Goal: Transaction & Acquisition: Book appointment/travel/reservation

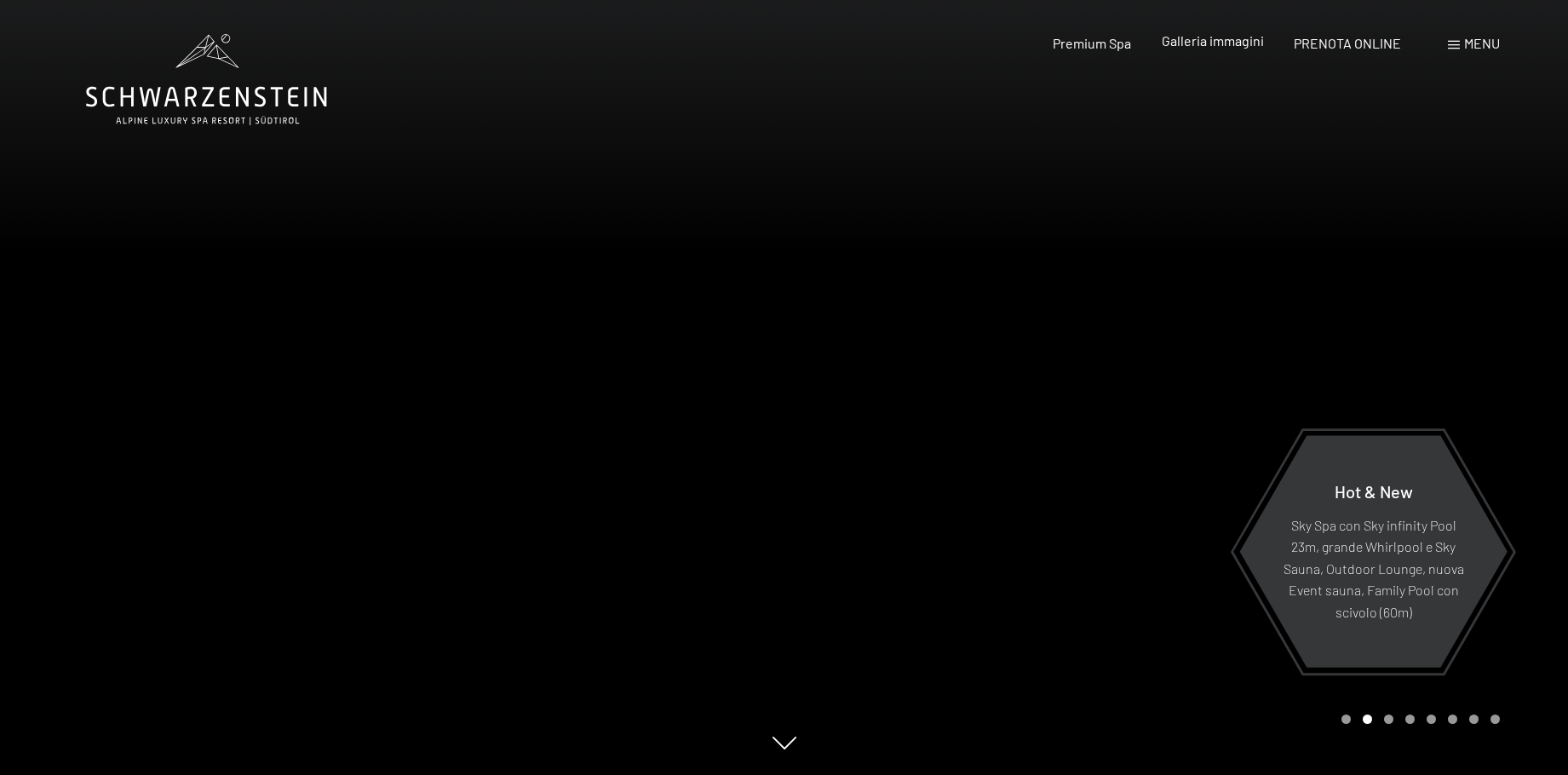
click at [1205, 46] on span "Galleria immagini" at bounding box center [1213, 40] width 102 height 16
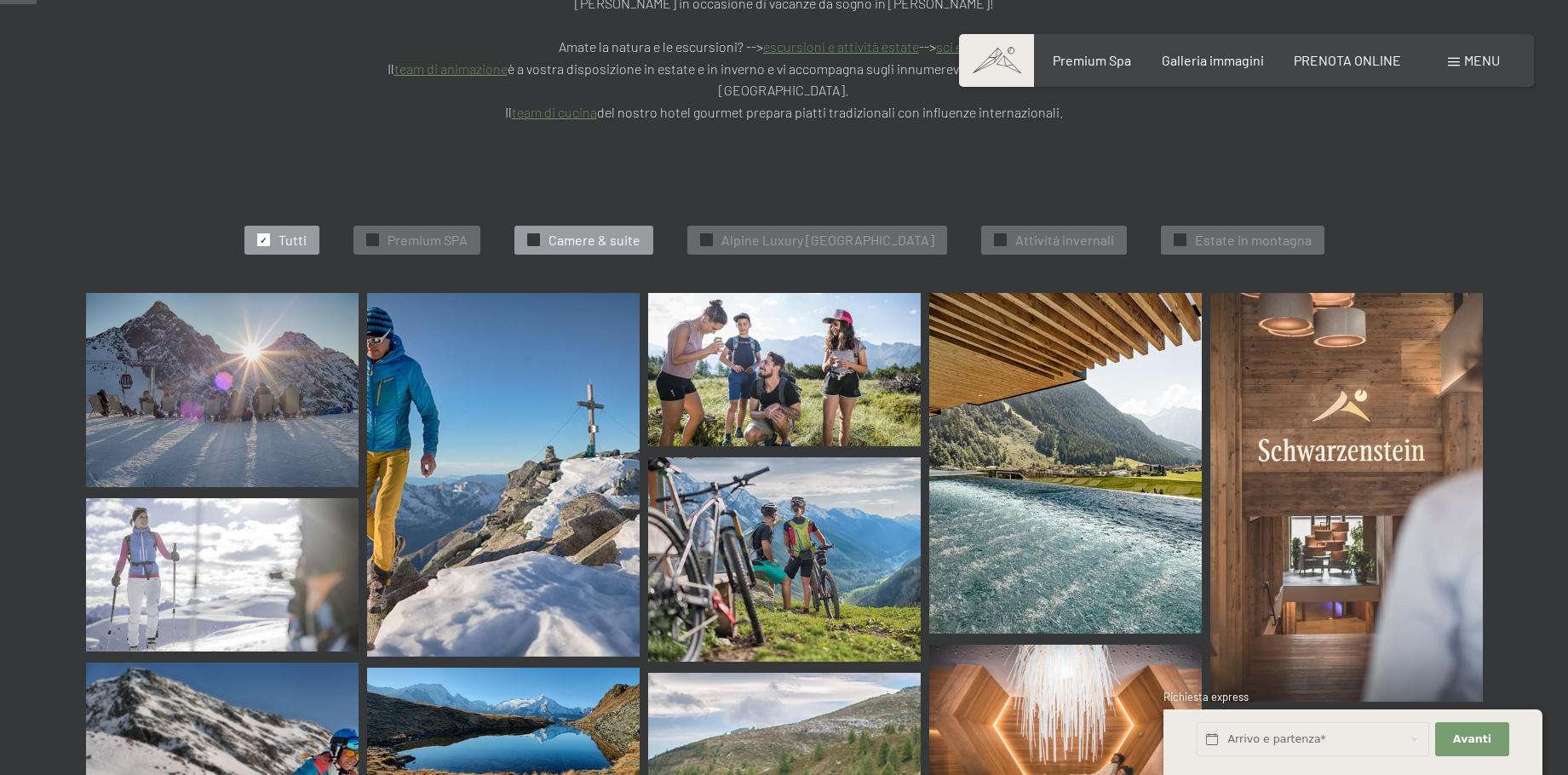
click at [608, 231] on span "Camere & suite" at bounding box center [594, 240] width 92 height 19
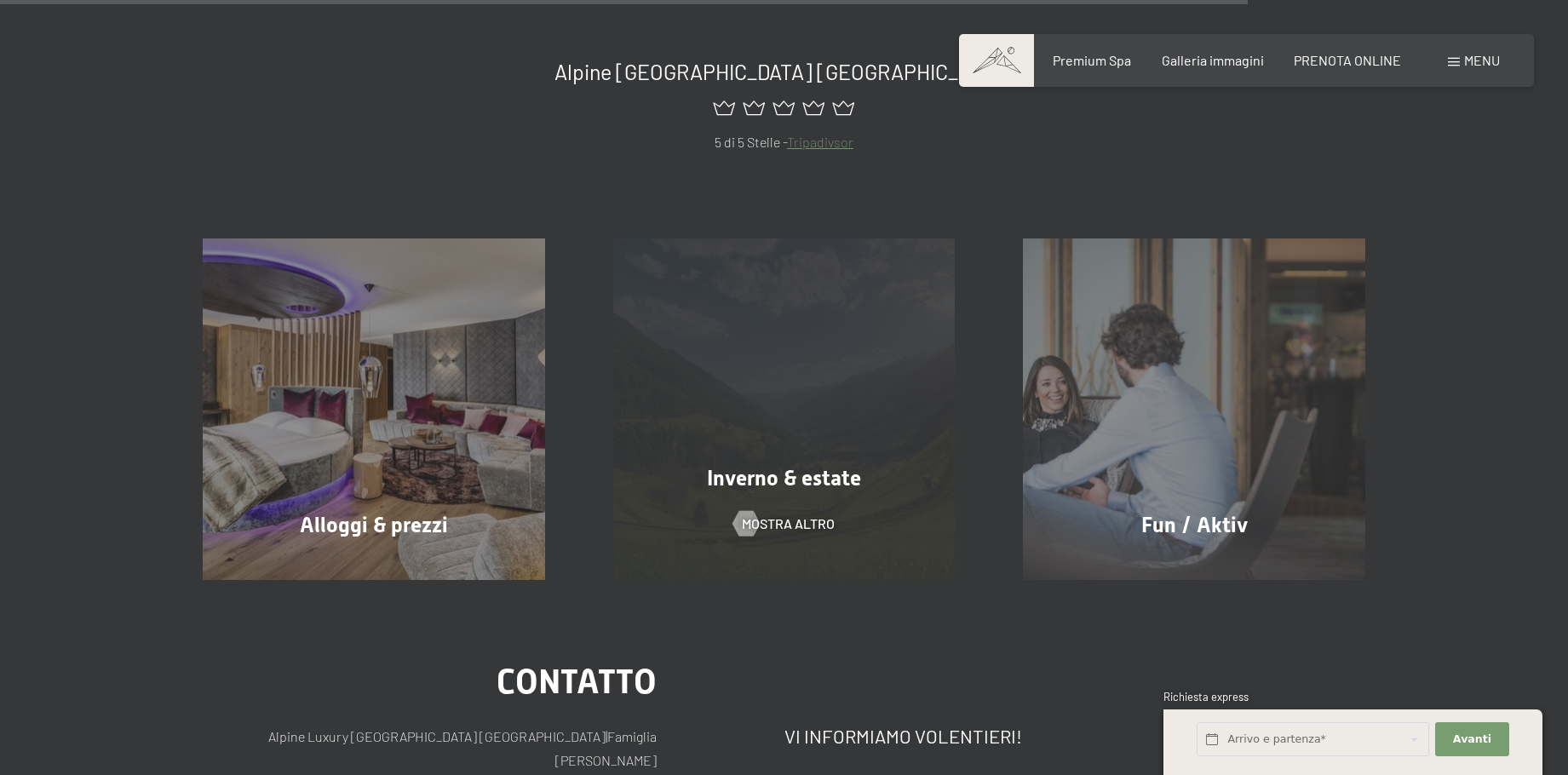
scroll to position [1794, 0]
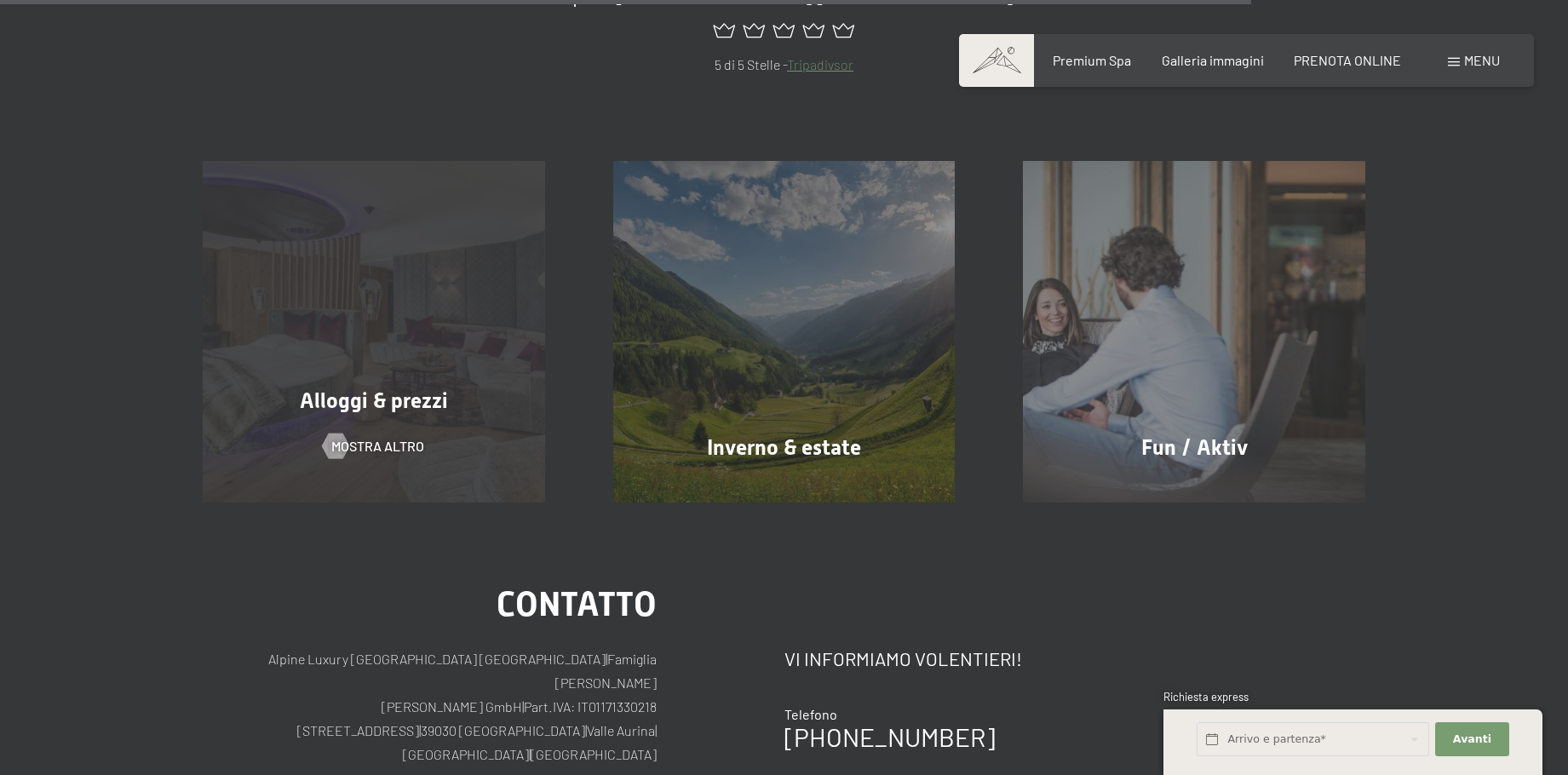
click at [378, 315] on div "Alloggi & prezzi mostra altro" at bounding box center [374, 332] width 411 height 342
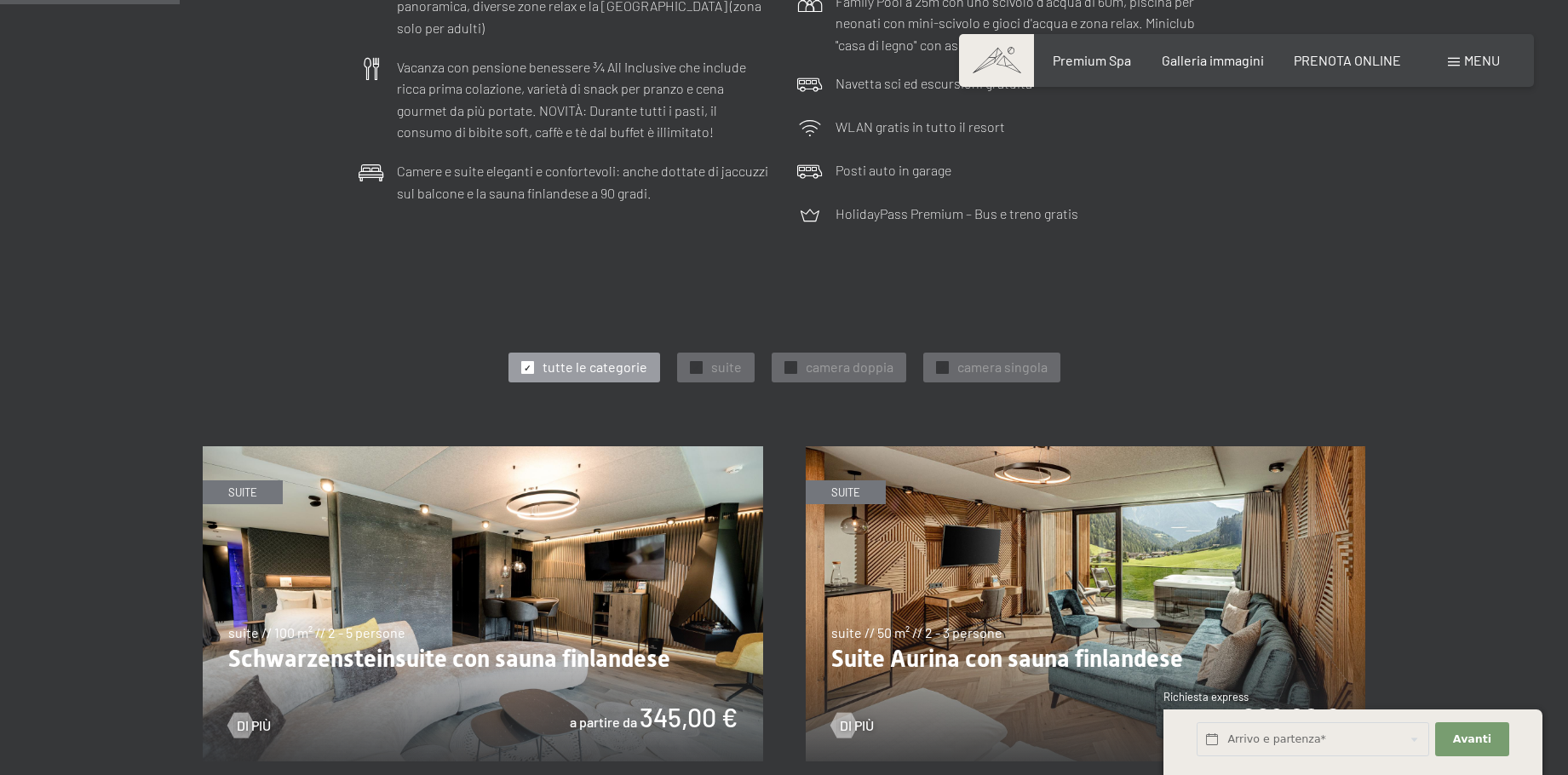
scroll to position [681, 0]
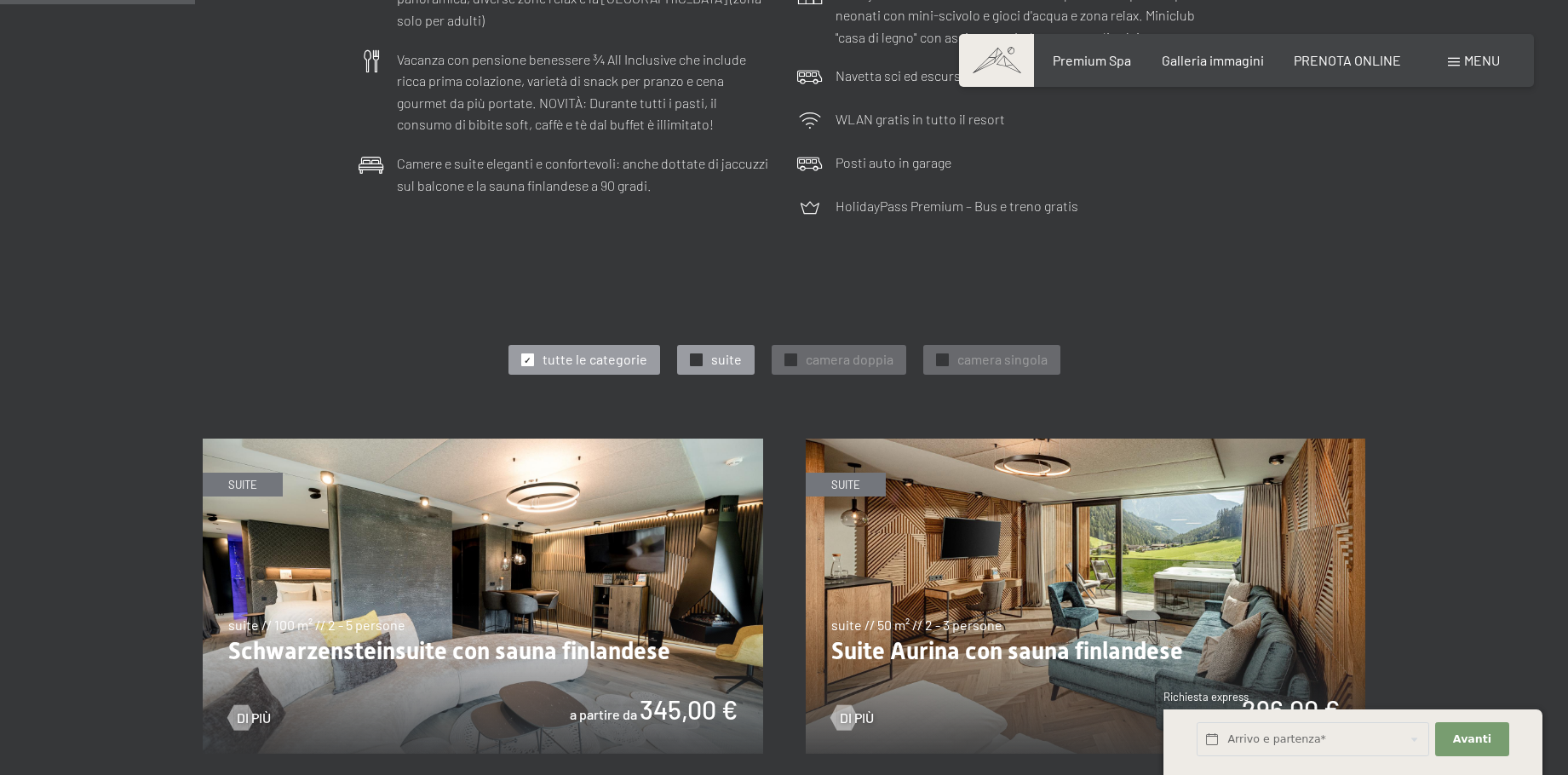
click at [718, 357] on span "suite" at bounding box center [727, 360] width 30 height 19
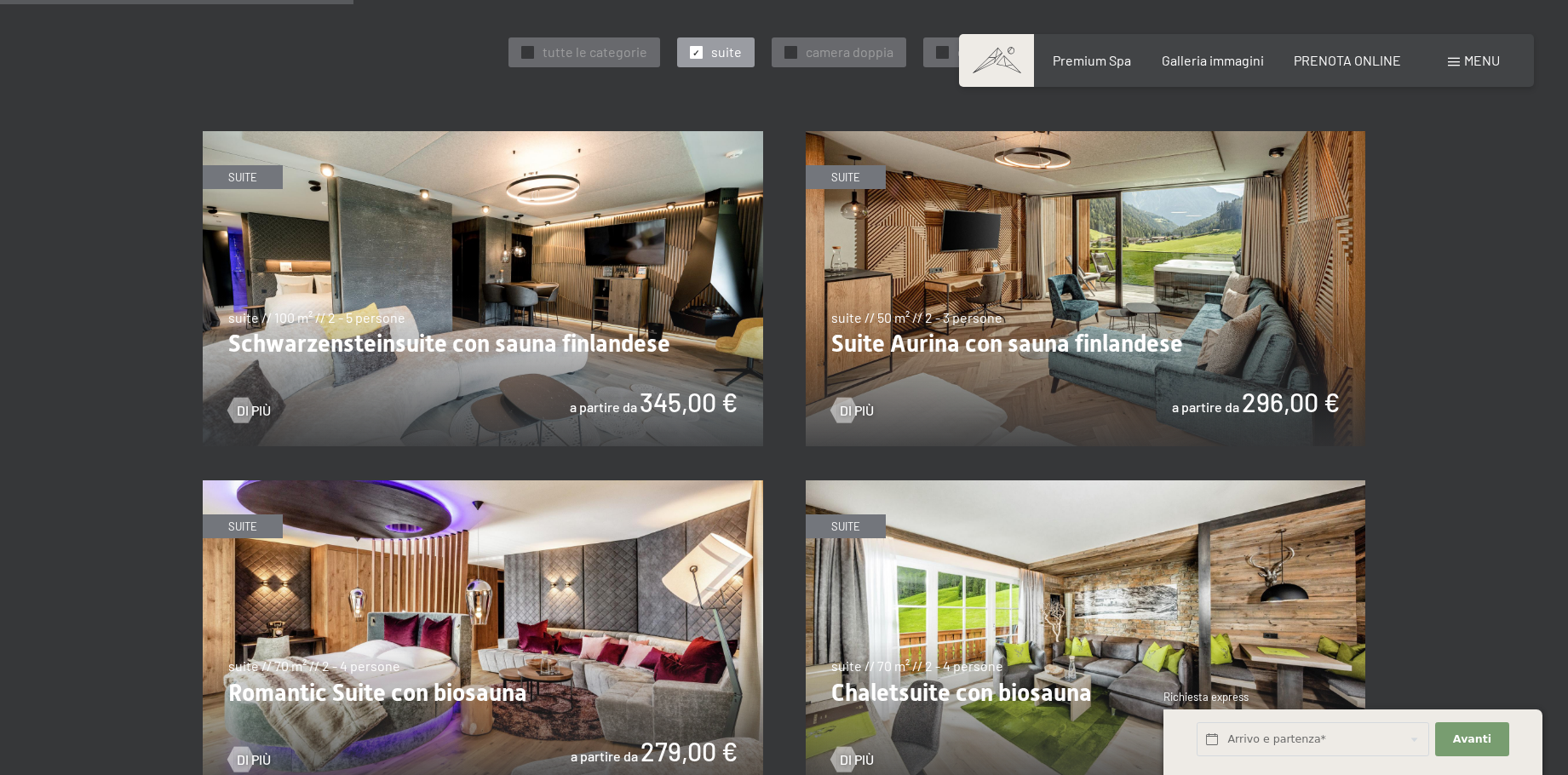
scroll to position [1023, 0]
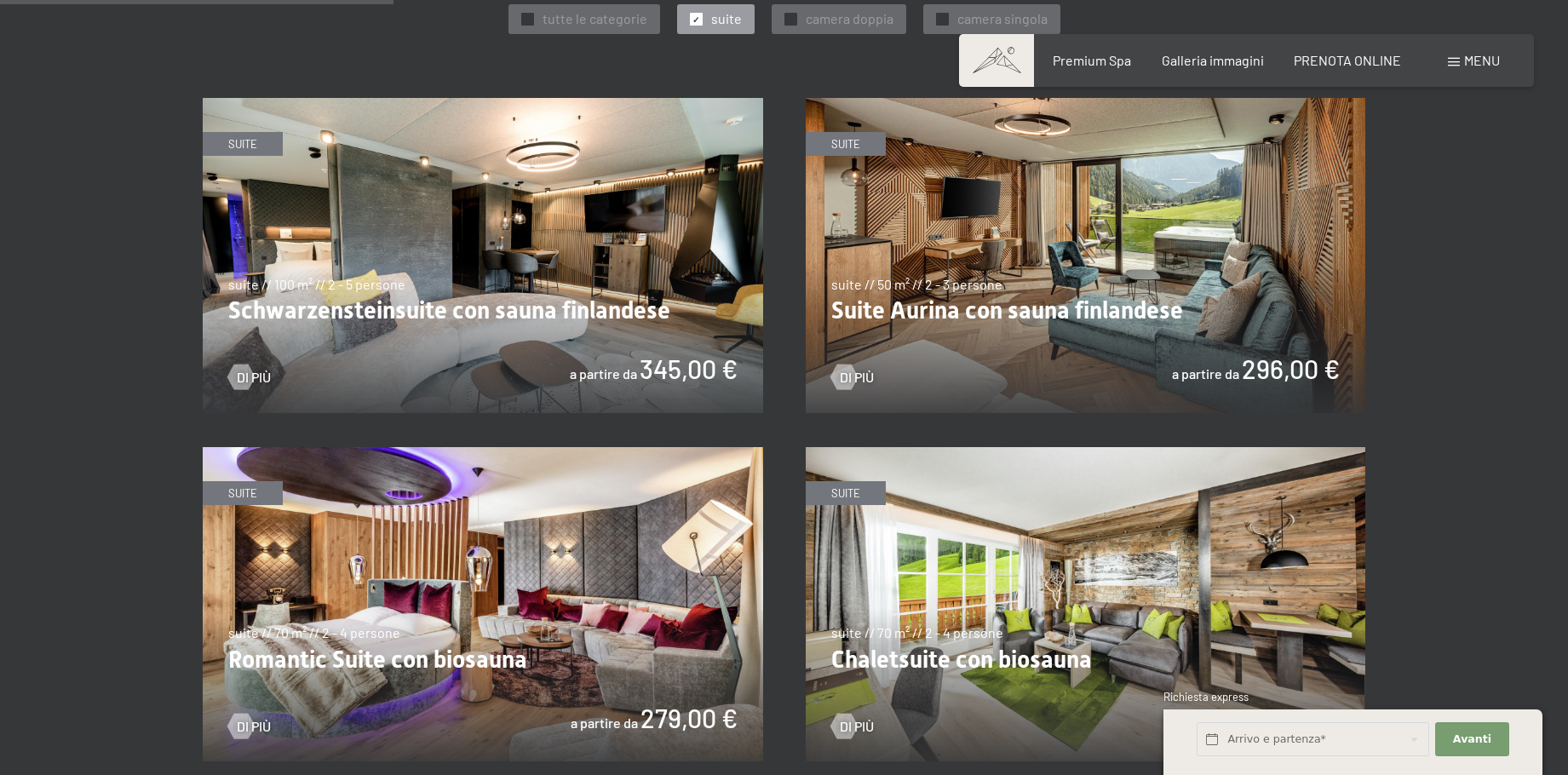
click at [1041, 238] on img at bounding box center [1086, 255] width 561 height 315
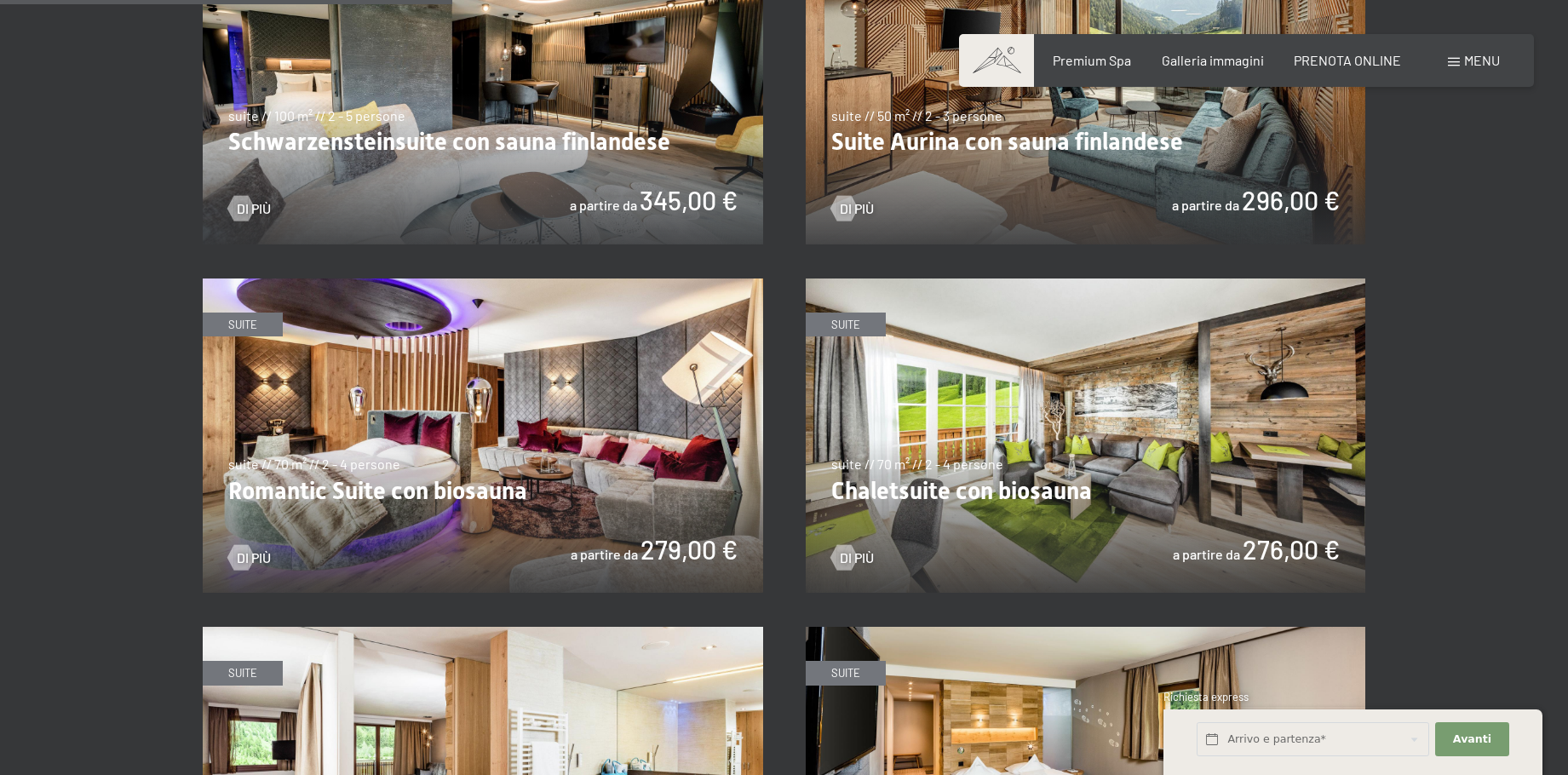
scroll to position [1192, 0]
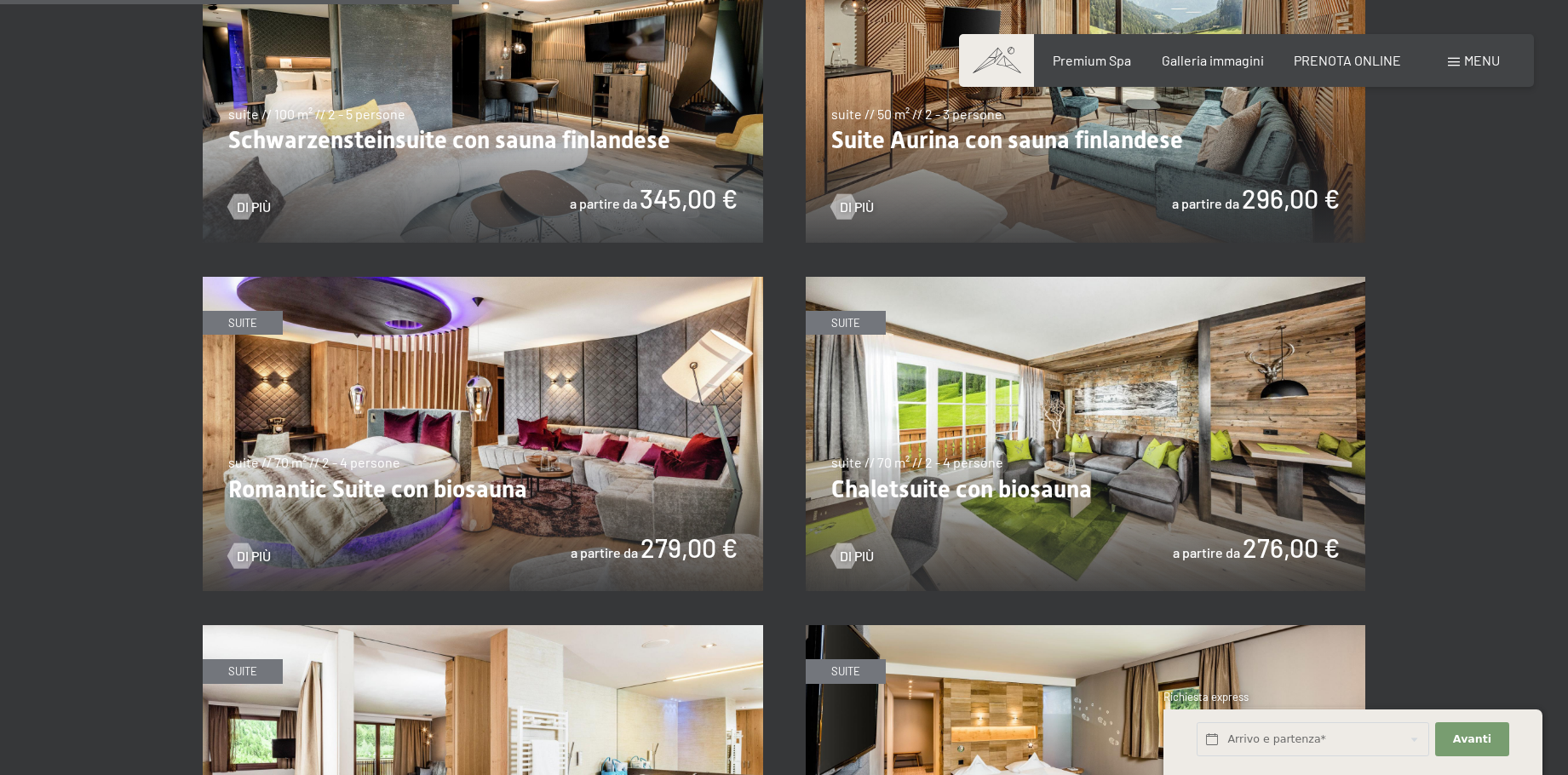
click at [523, 500] on img at bounding box center [483, 434] width 561 height 315
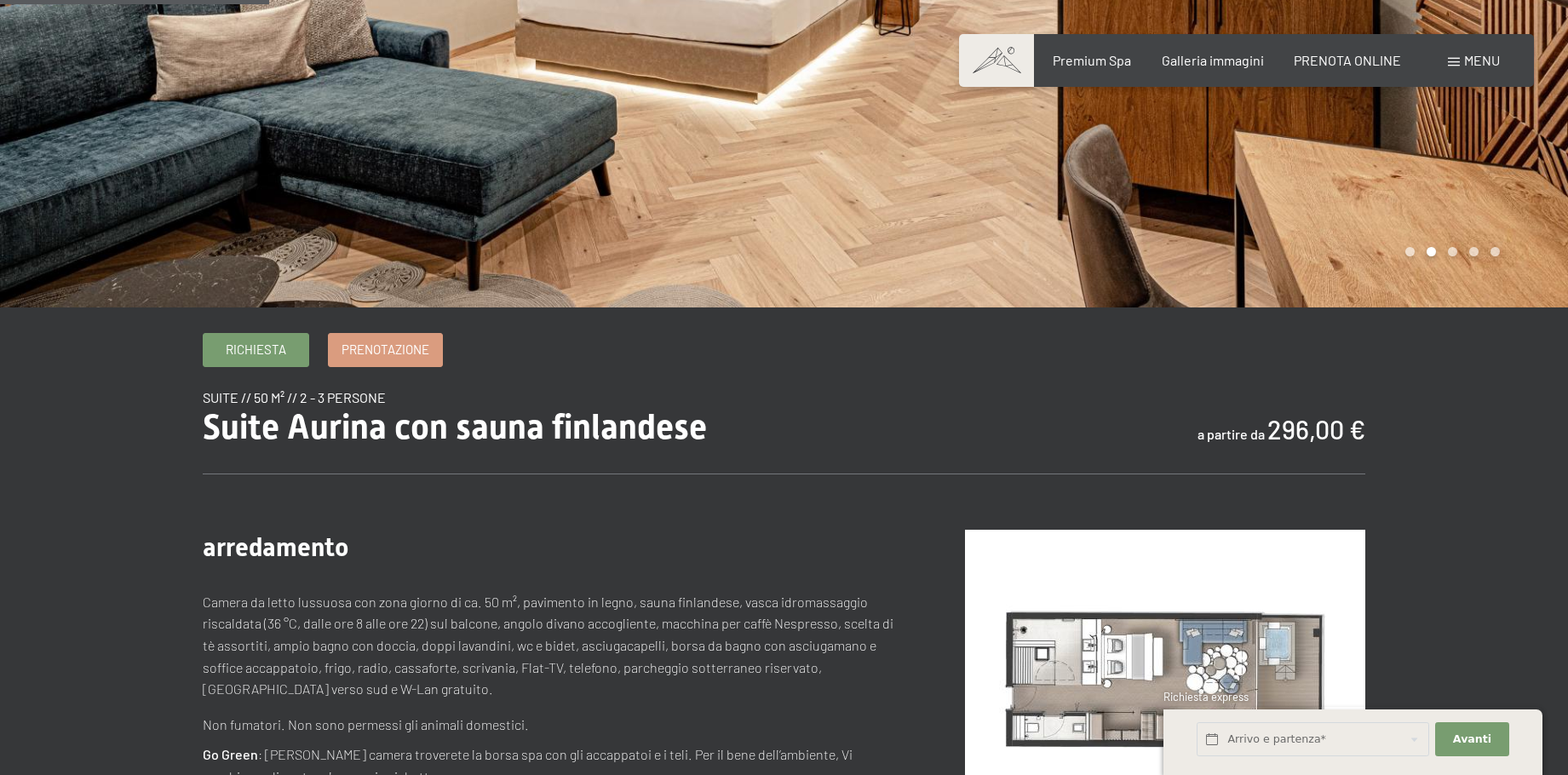
scroll to position [85, 0]
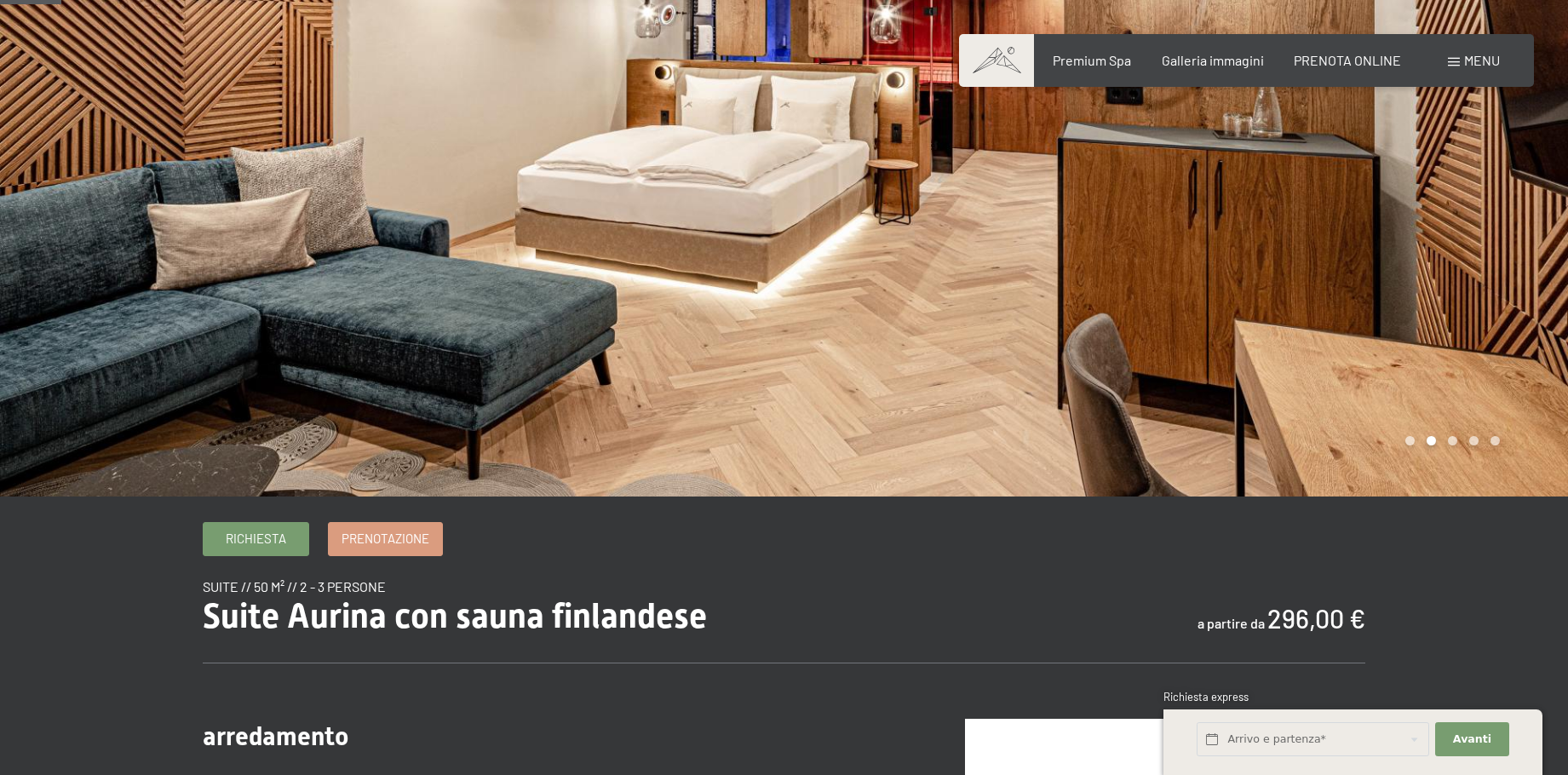
drag, startPoint x: 1070, startPoint y: 337, endPoint x: 850, endPoint y: 340, distance: 220.0
click at [850, 340] on div at bounding box center [1176, 205] width 784 height 581
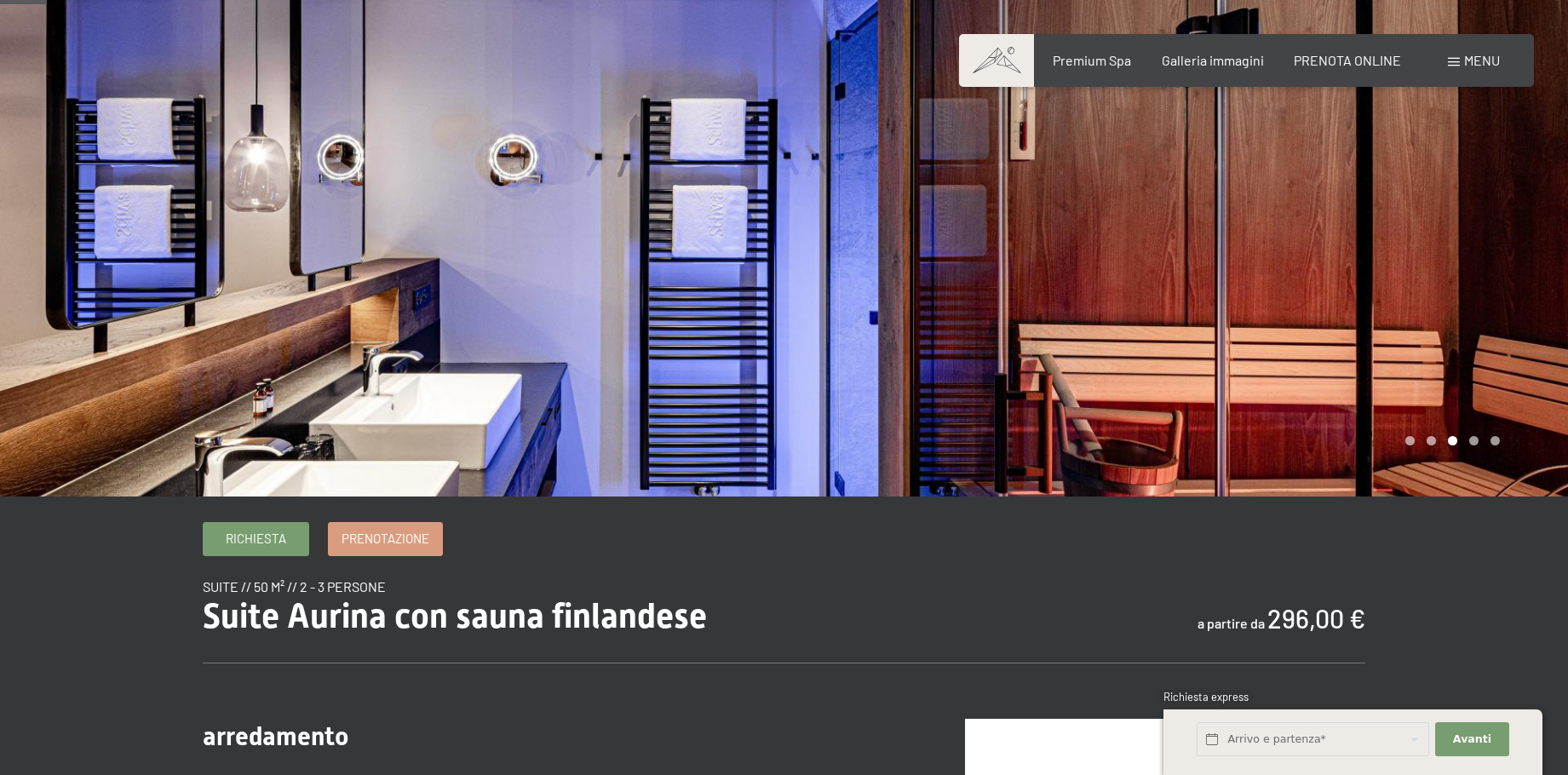
scroll to position [0, 0]
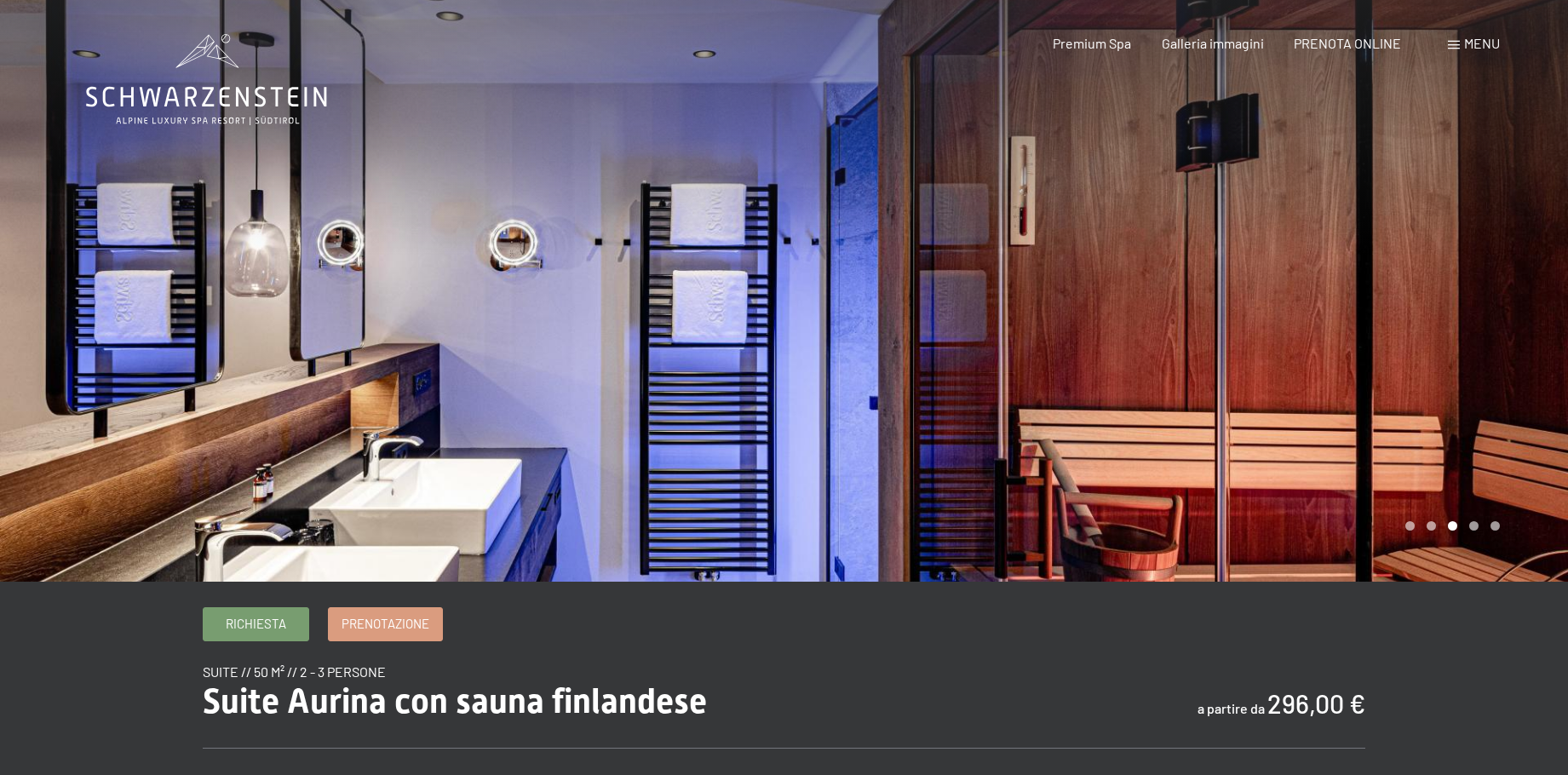
click at [986, 369] on div at bounding box center [1176, 290] width 784 height 581
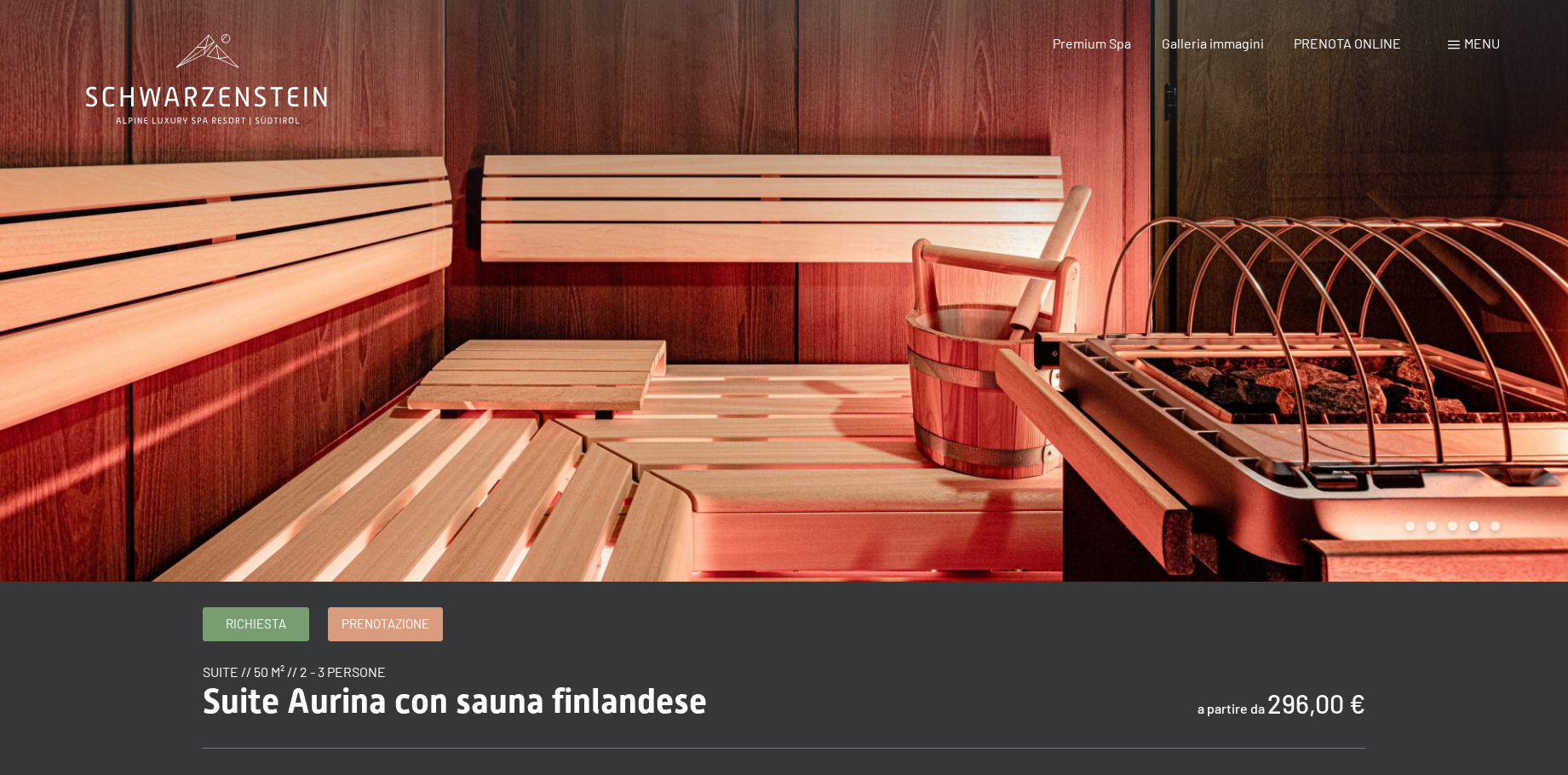
click at [988, 364] on div at bounding box center [1176, 290] width 784 height 581
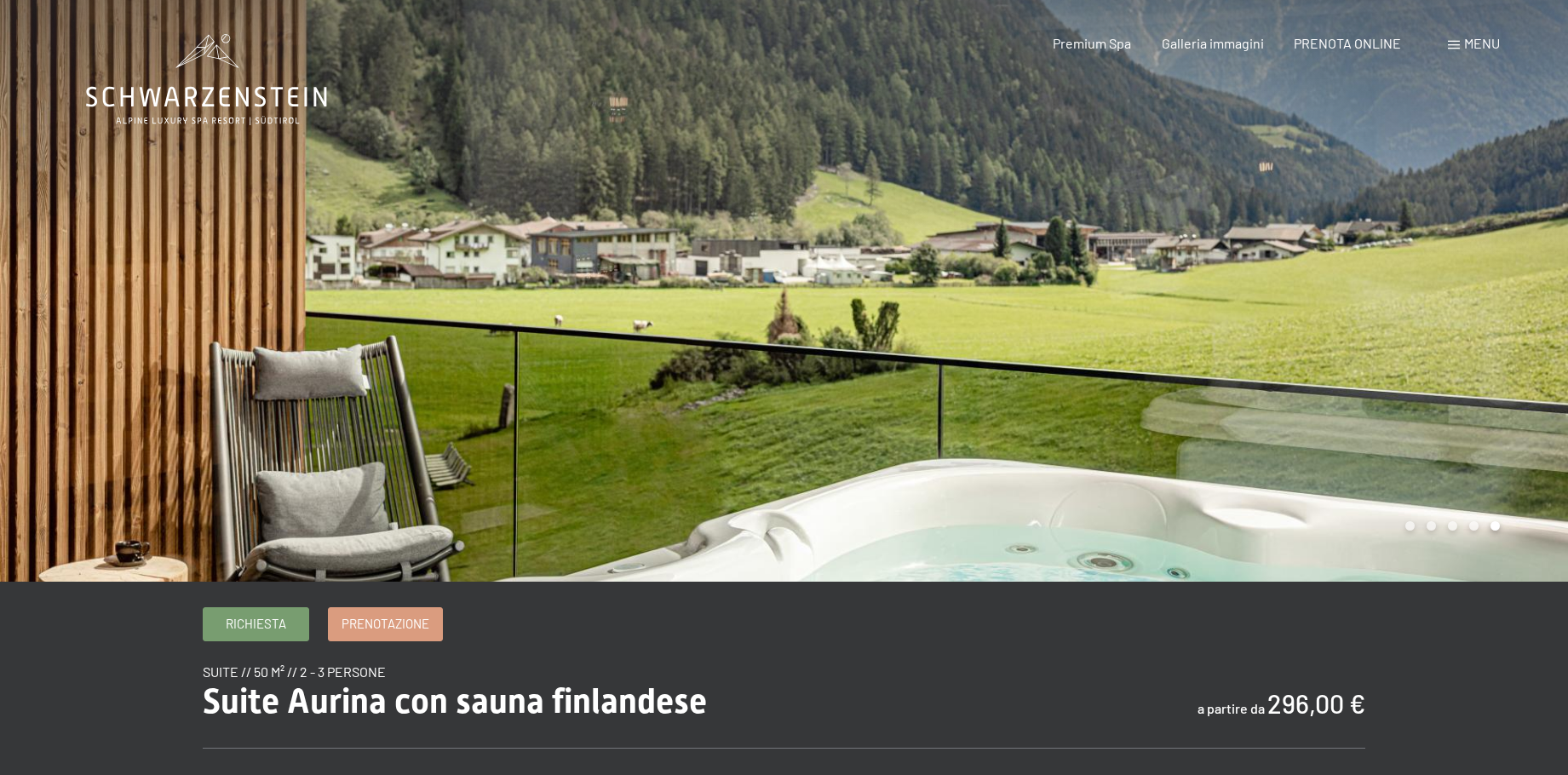
click at [988, 364] on div at bounding box center [1176, 290] width 784 height 581
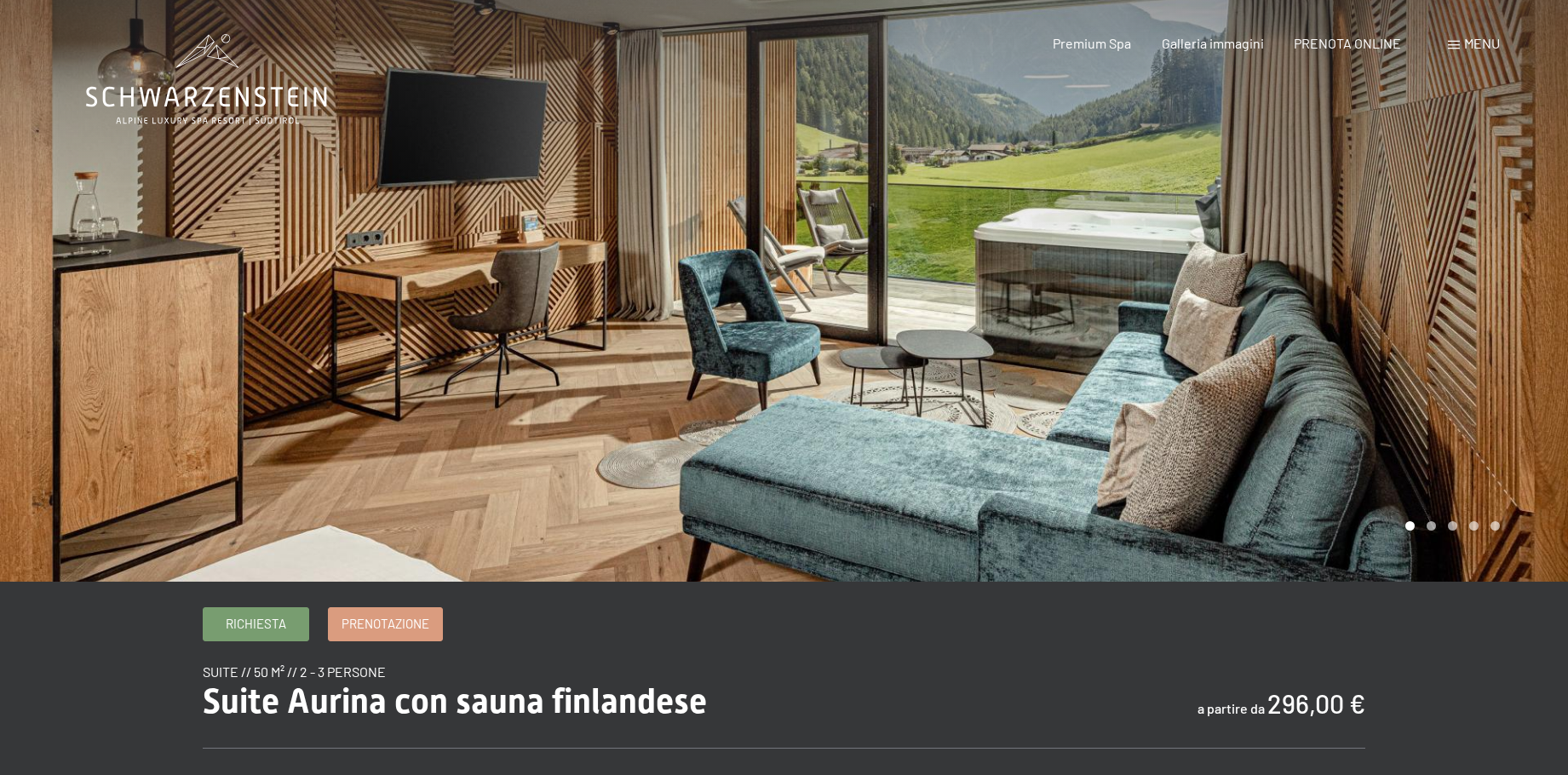
click at [988, 364] on div at bounding box center [1176, 290] width 784 height 581
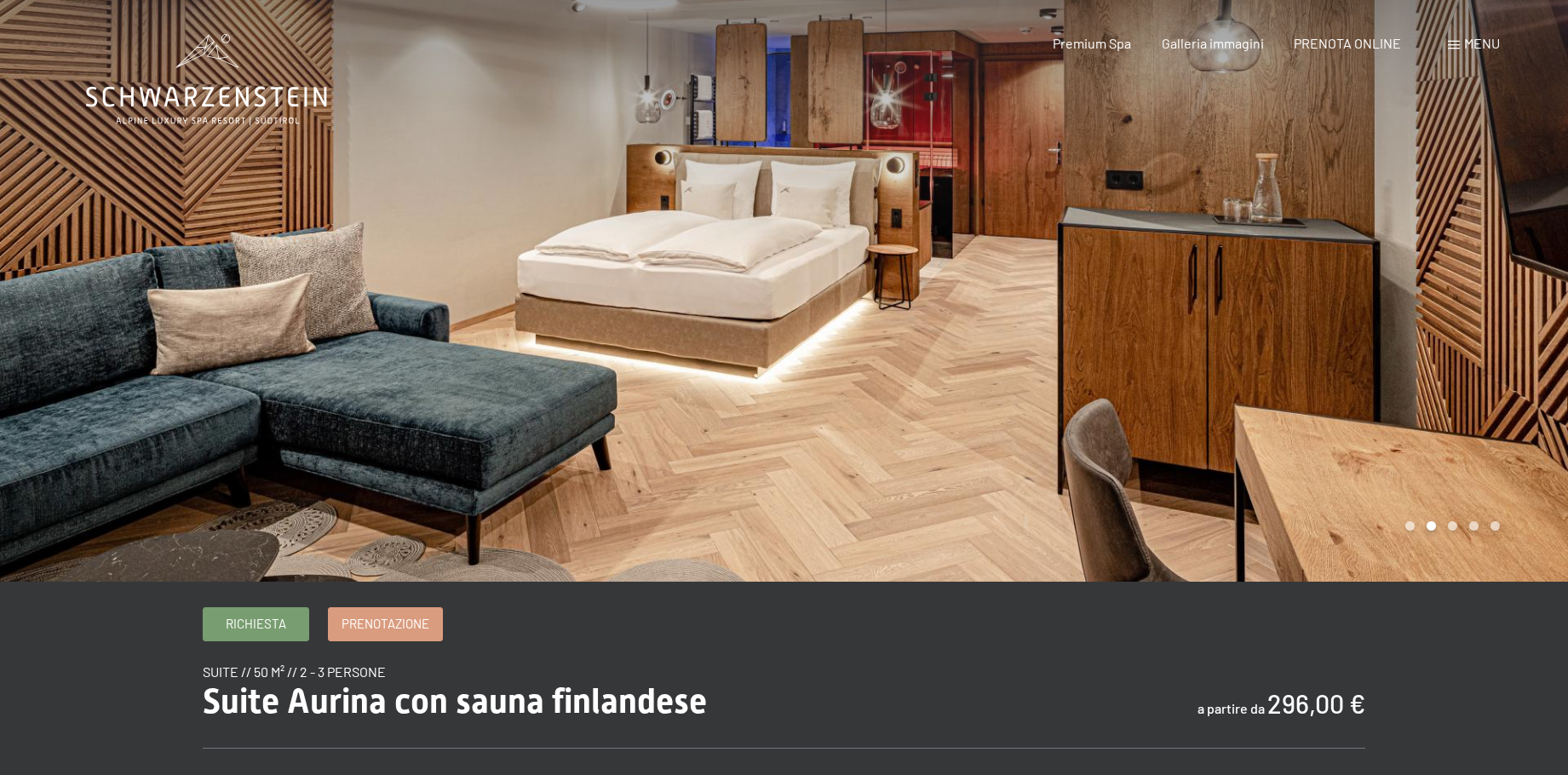
click at [988, 361] on div at bounding box center [1176, 290] width 784 height 581
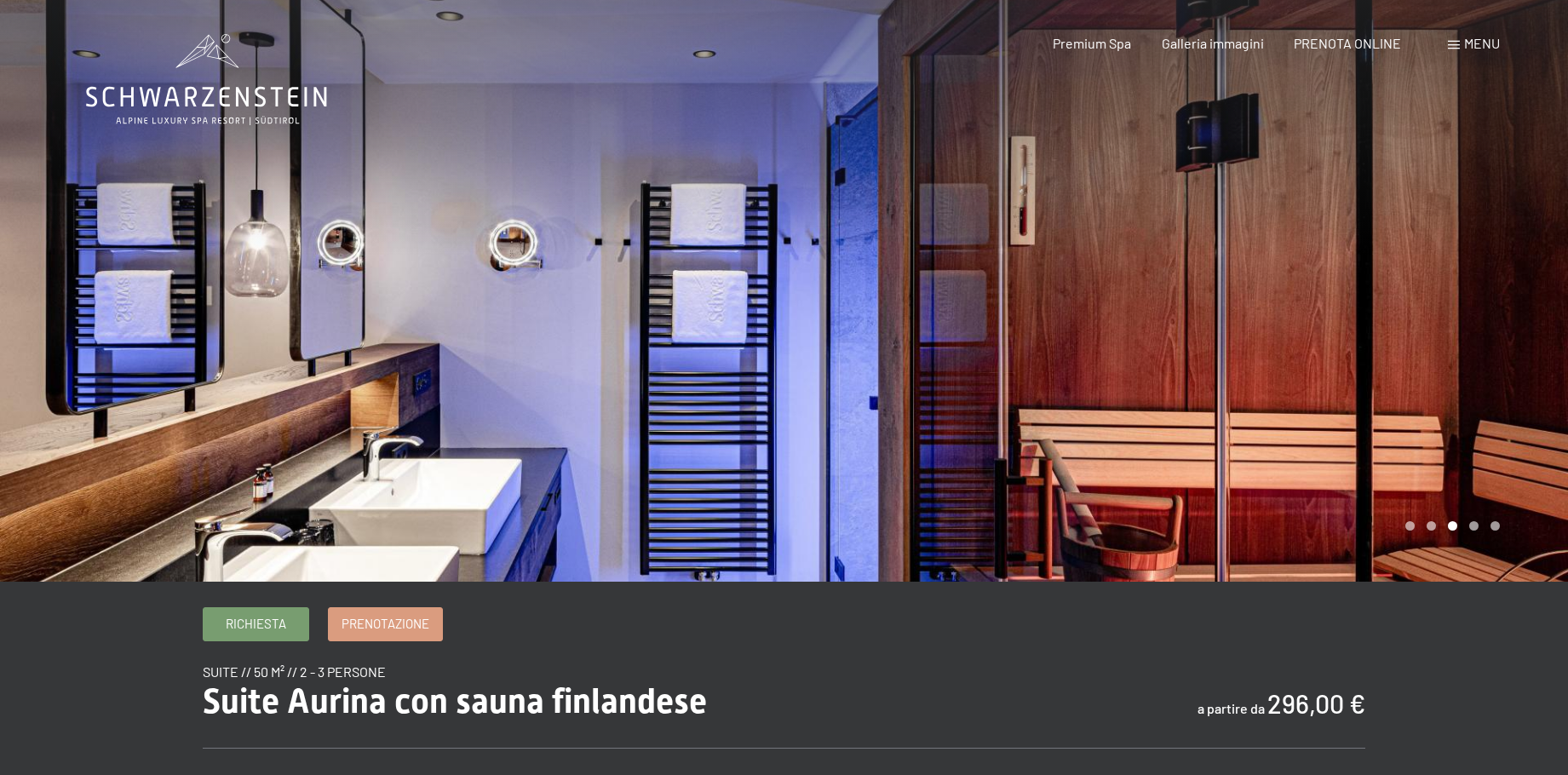
click at [988, 361] on div at bounding box center [1176, 290] width 784 height 581
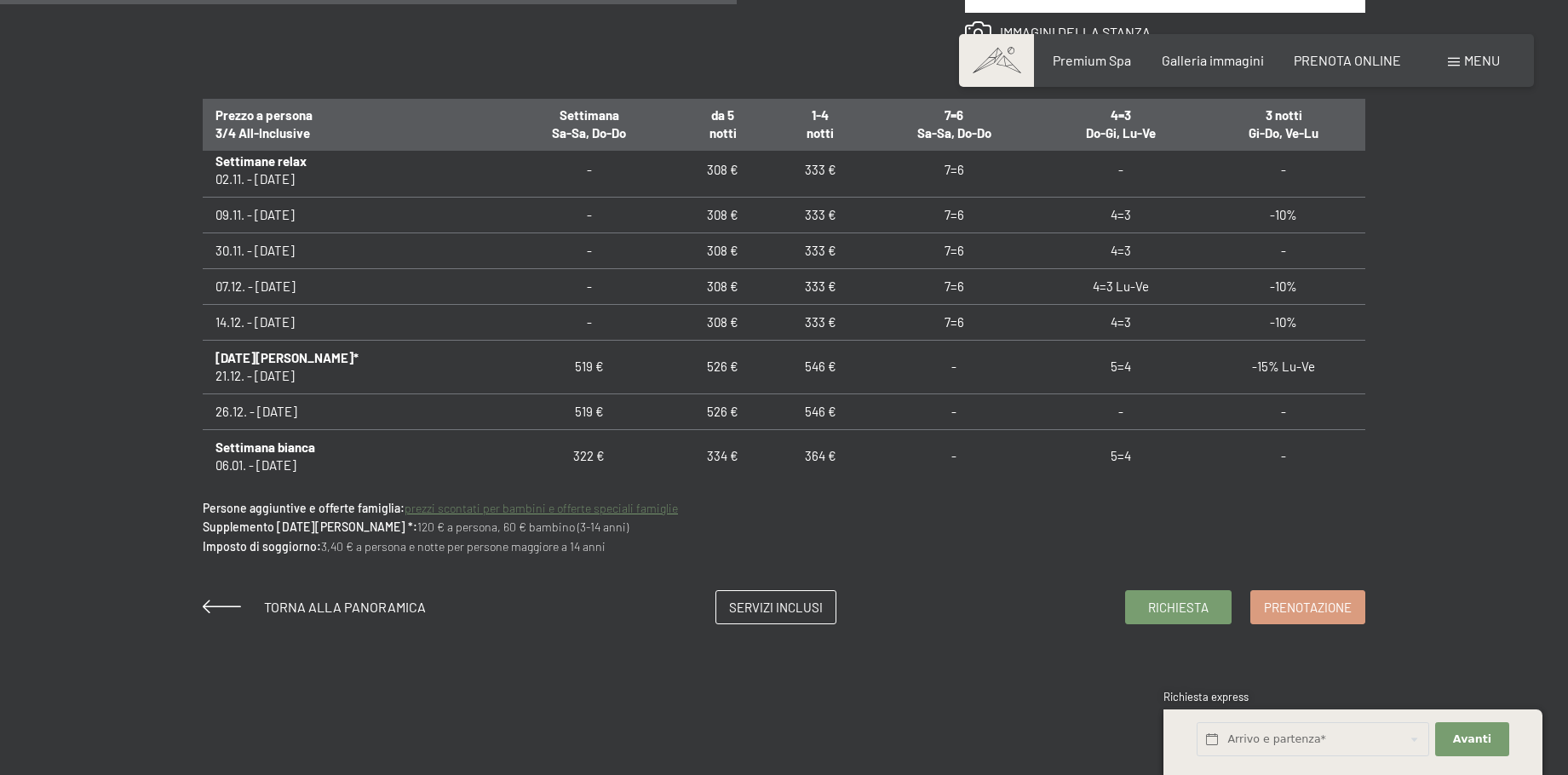
scroll to position [1278, 0]
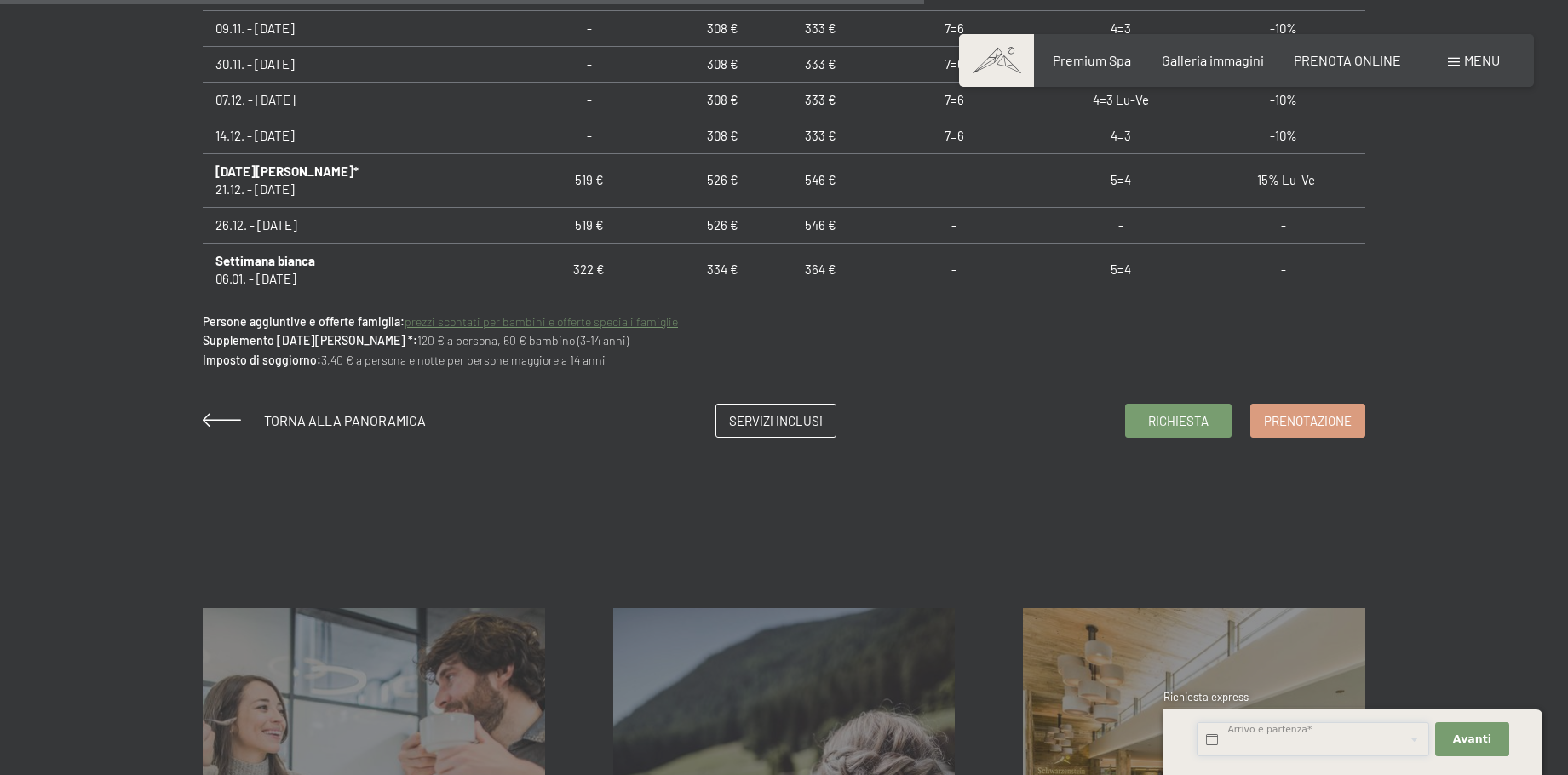
click at [1362, 743] on input "text" at bounding box center [1313, 740] width 232 height 35
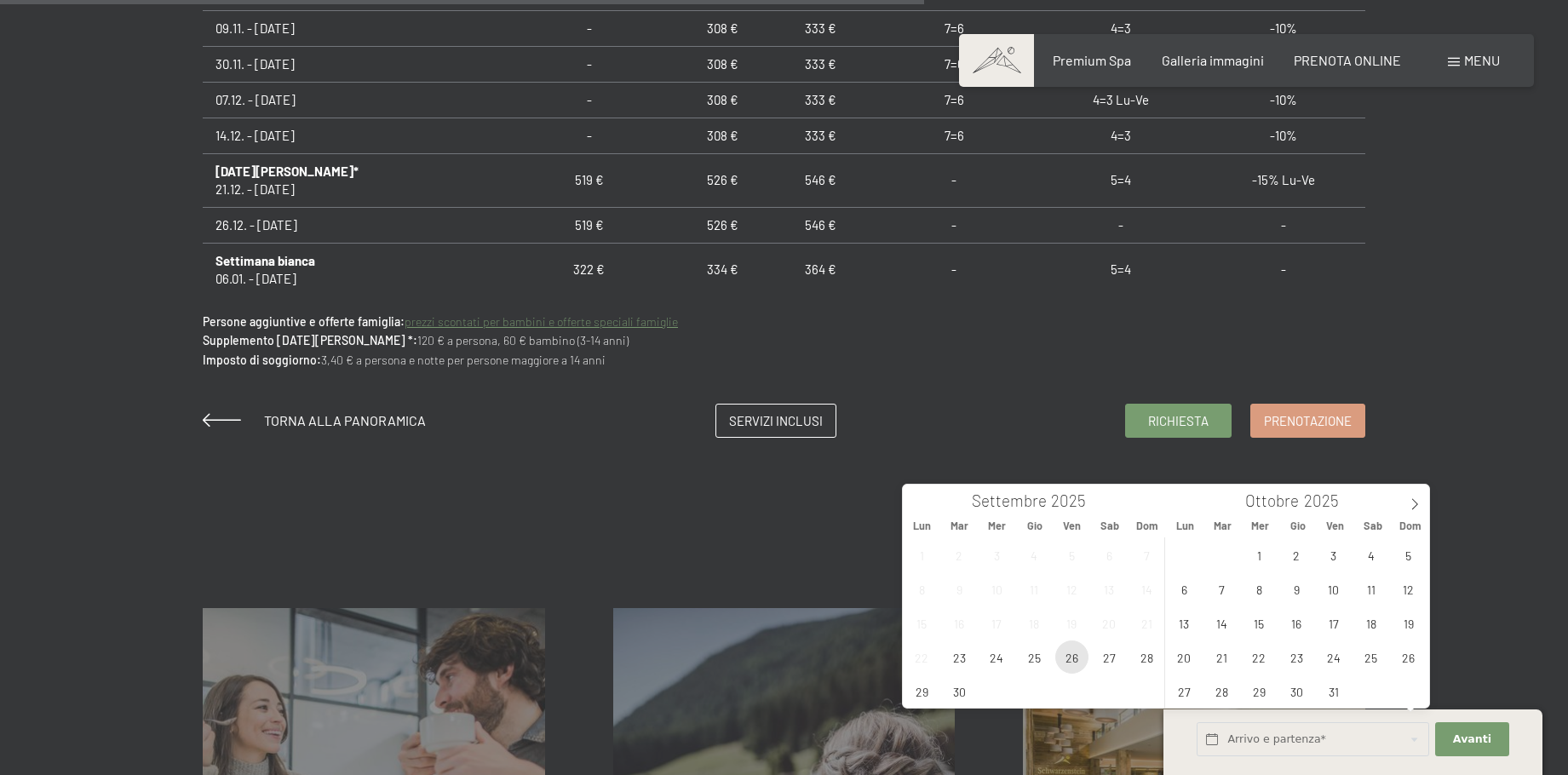
click at [1079, 656] on span "26" at bounding box center [1072, 656] width 33 height 33
click at [1140, 661] on span "28" at bounding box center [1147, 656] width 33 height 33
type input "Ven. 26/09/2025 - Dom. 28/09/2025"
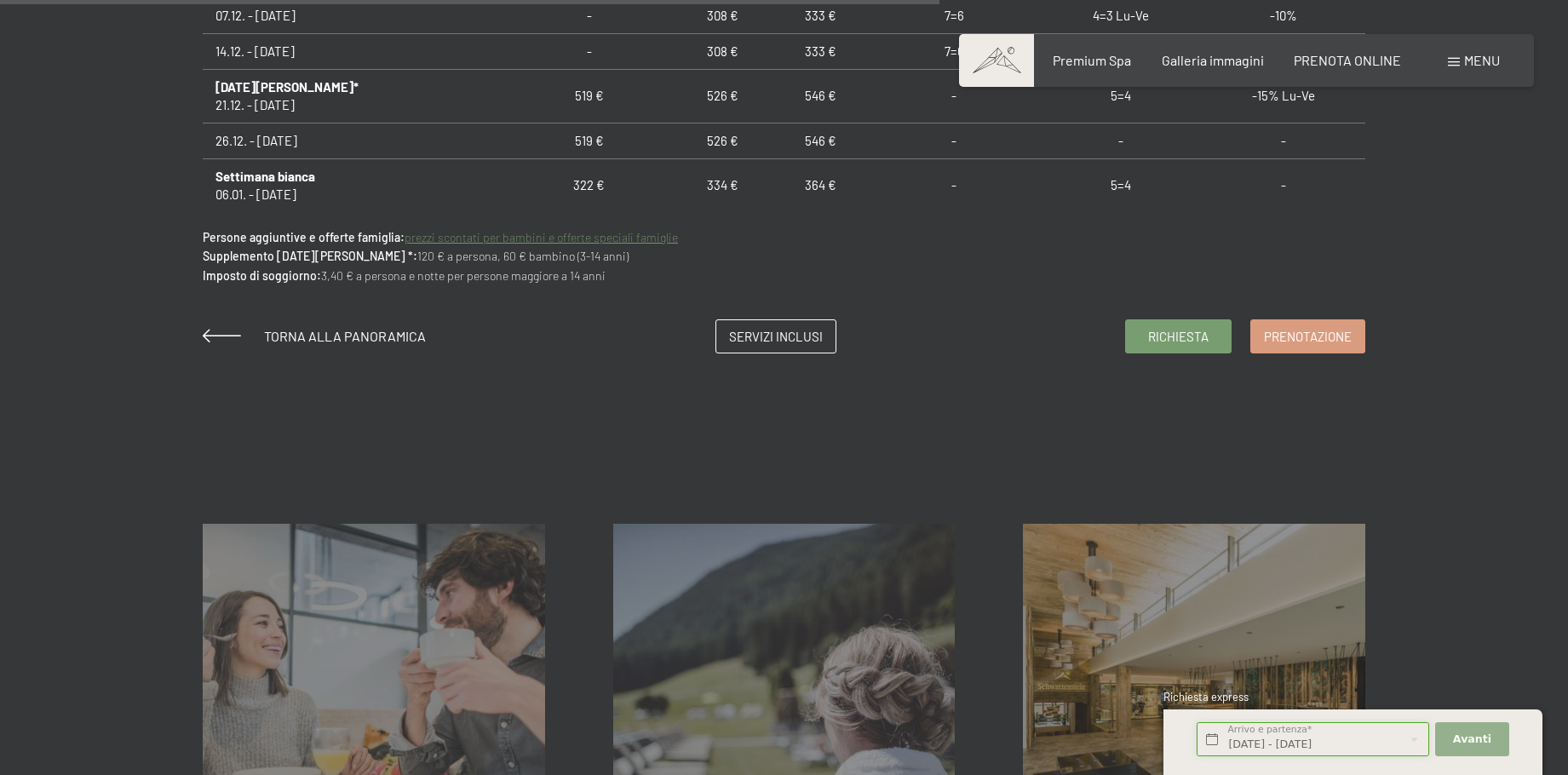
scroll to position [1363, 0]
click at [1467, 740] on span "Avanti" at bounding box center [1472, 739] width 38 height 15
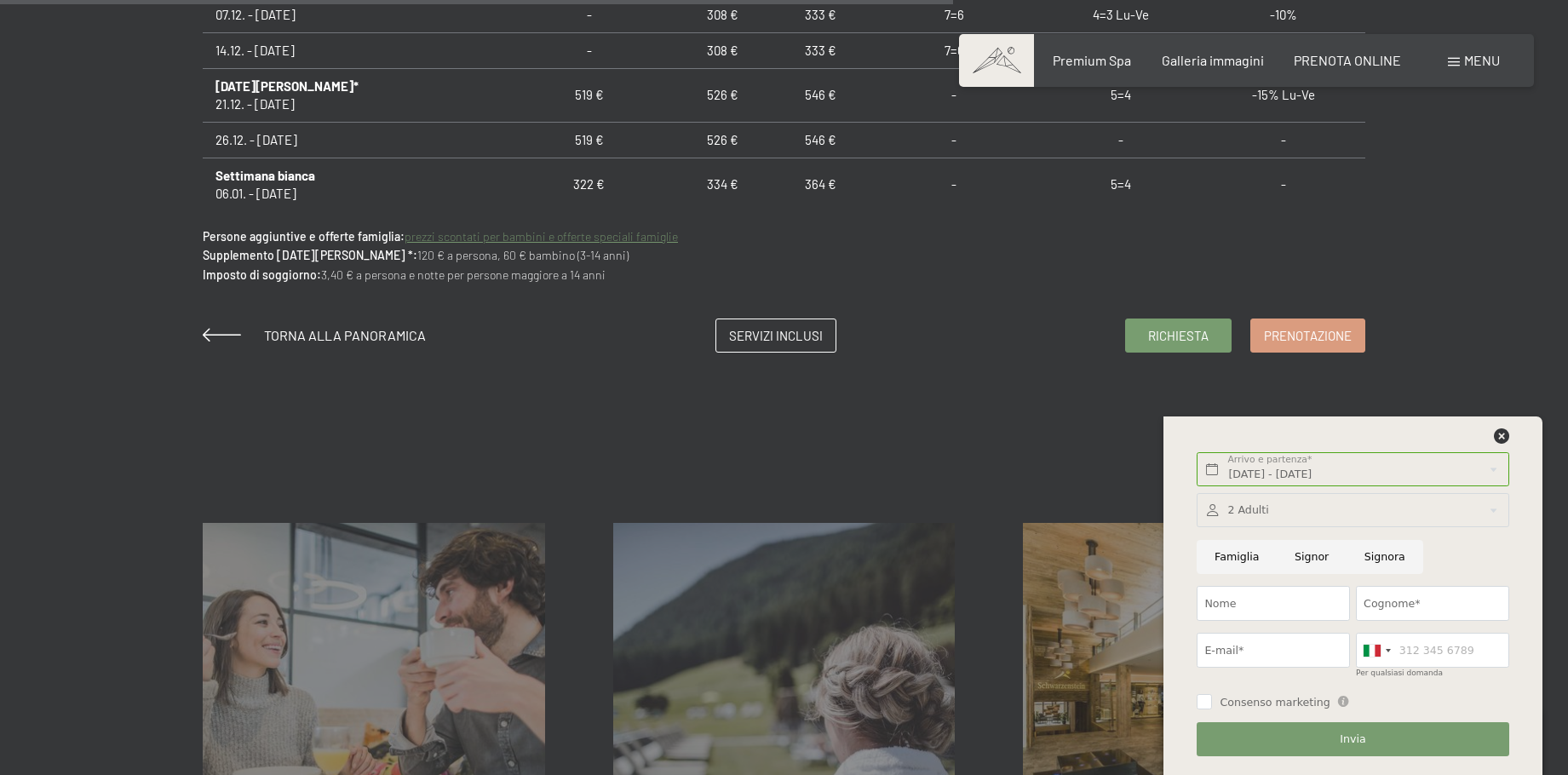
click at [1247, 513] on div at bounding box center [1353, 510] width 312 height 35
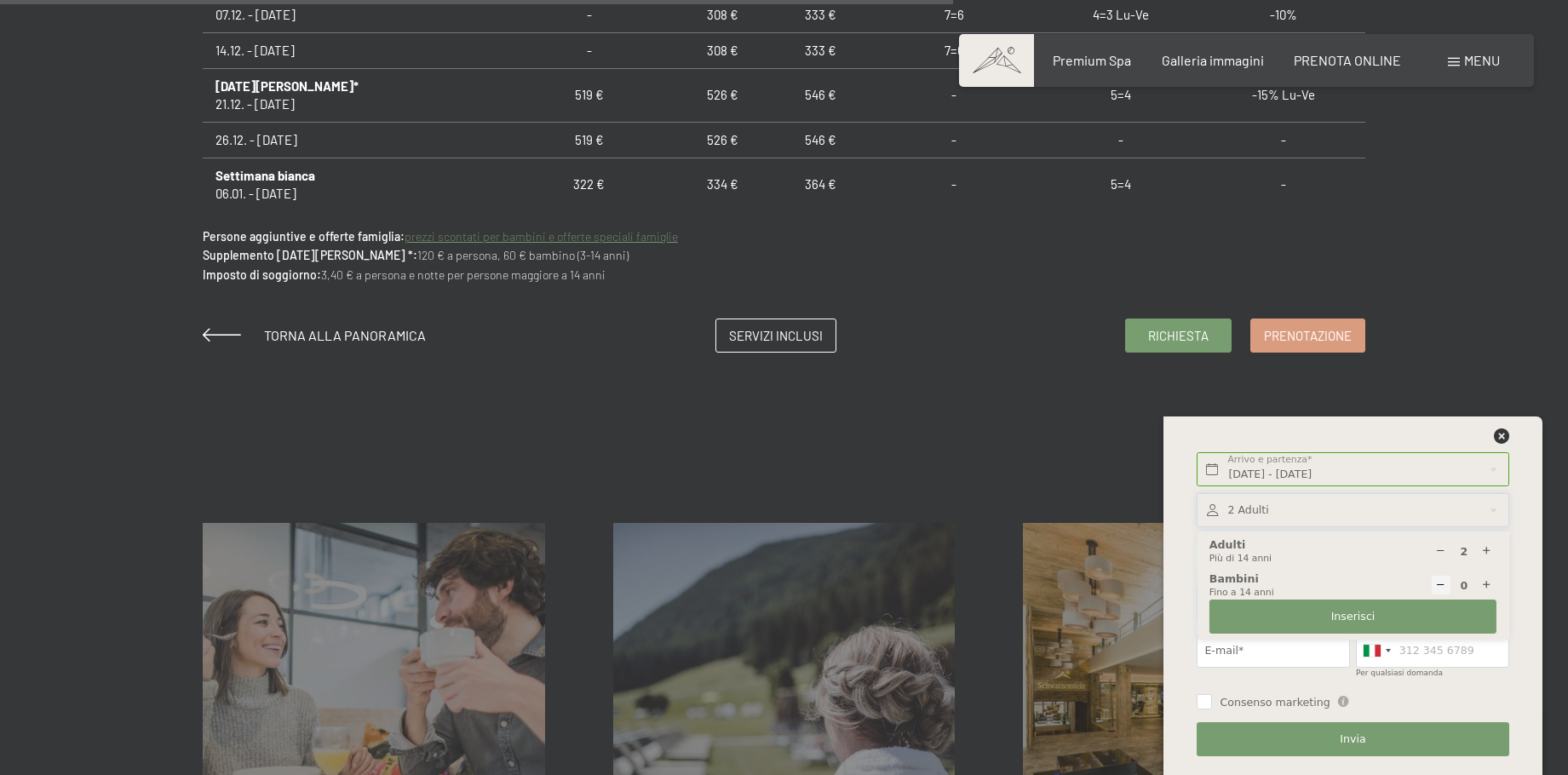
click at [1298, 554] on div "2 Adulti Più di 14 anni" at bounding box center [1353, 552] width 287 height 28
click at [1311, 618] on button "Inserisci" at bounding box center [1353, 617] width 287 height 35
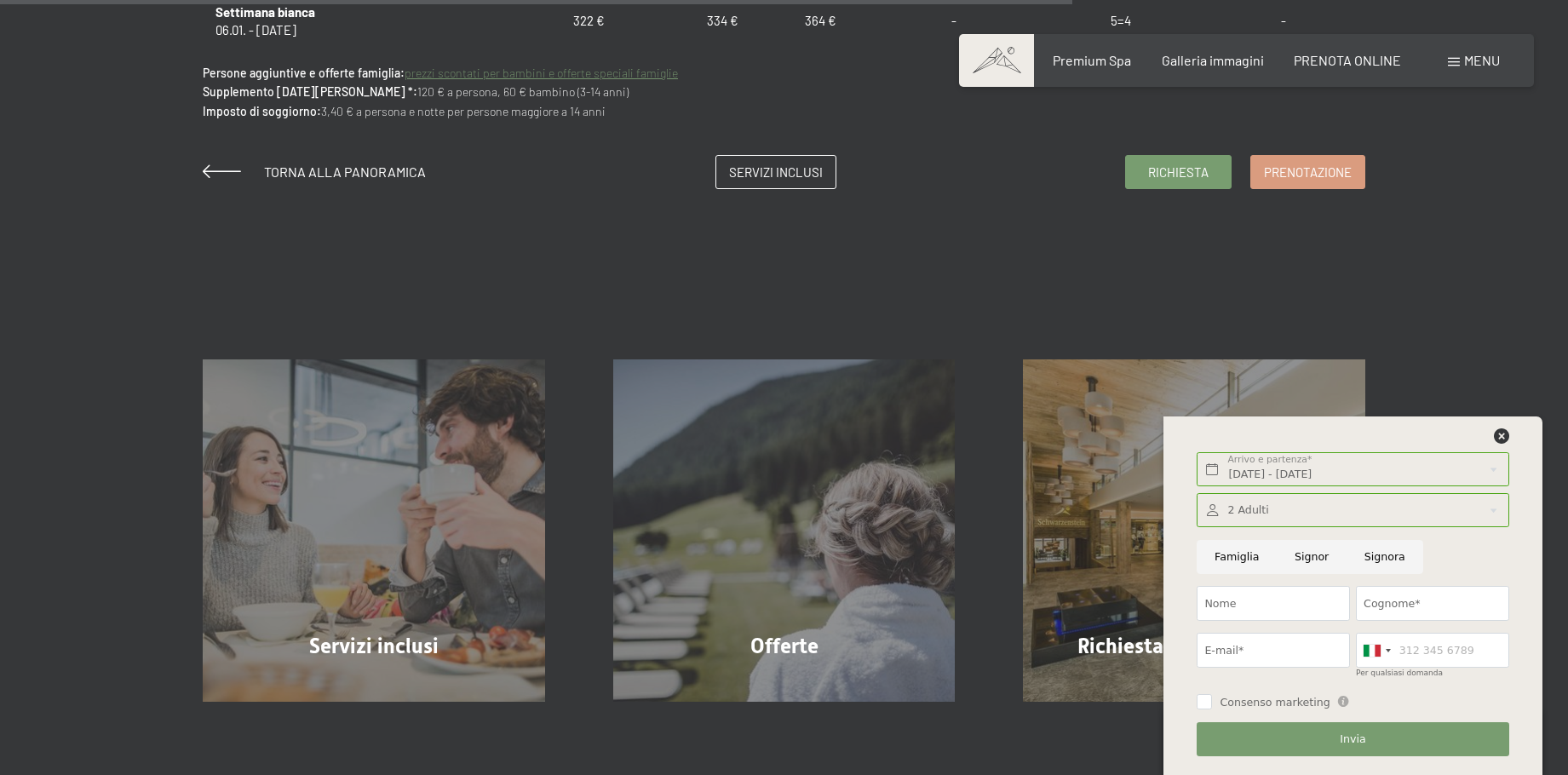
scroll to position [1534, 0]
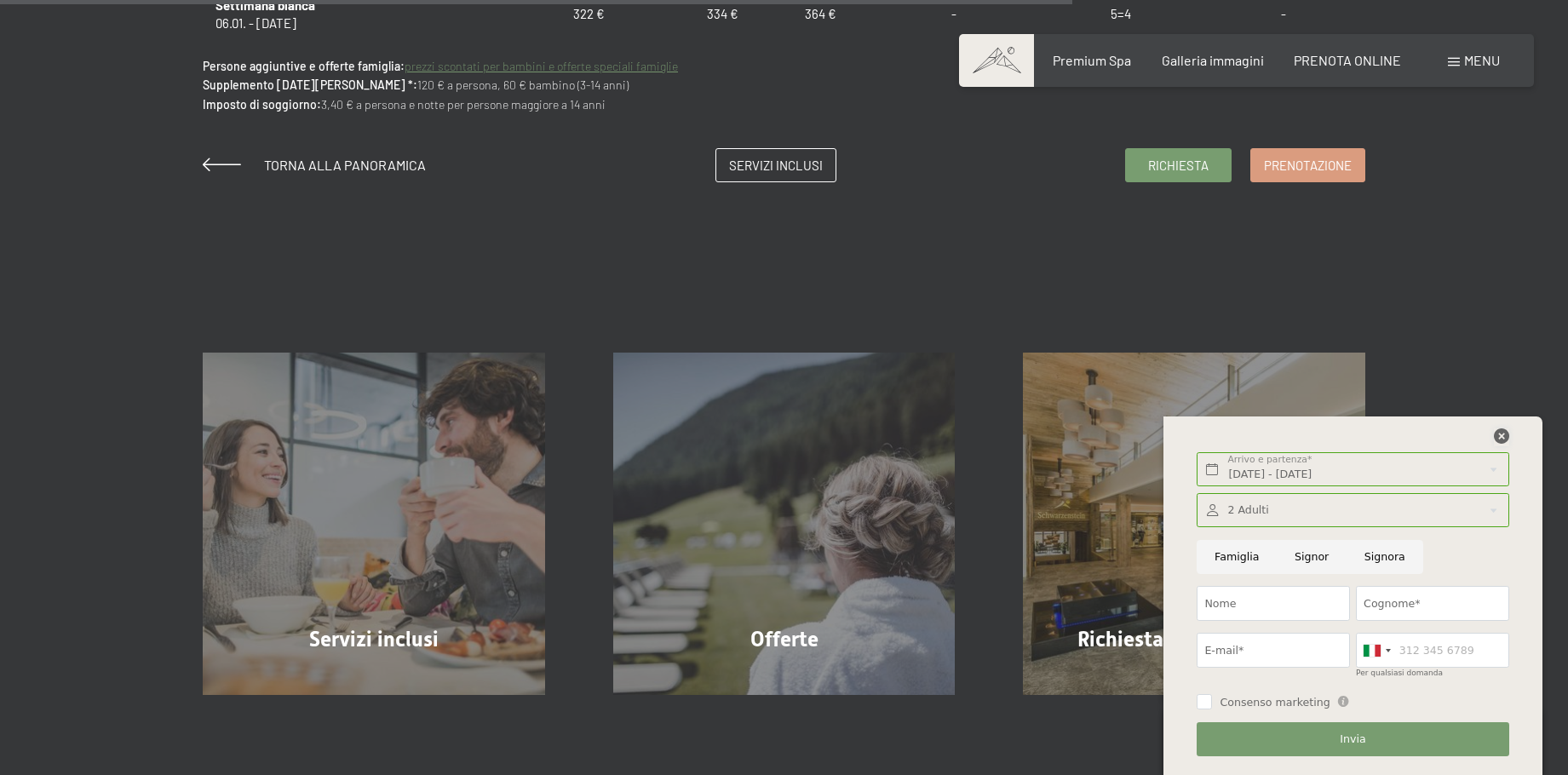
click at [1501, 435] on icon at bounding box center [1502, 436] width 15 height 15
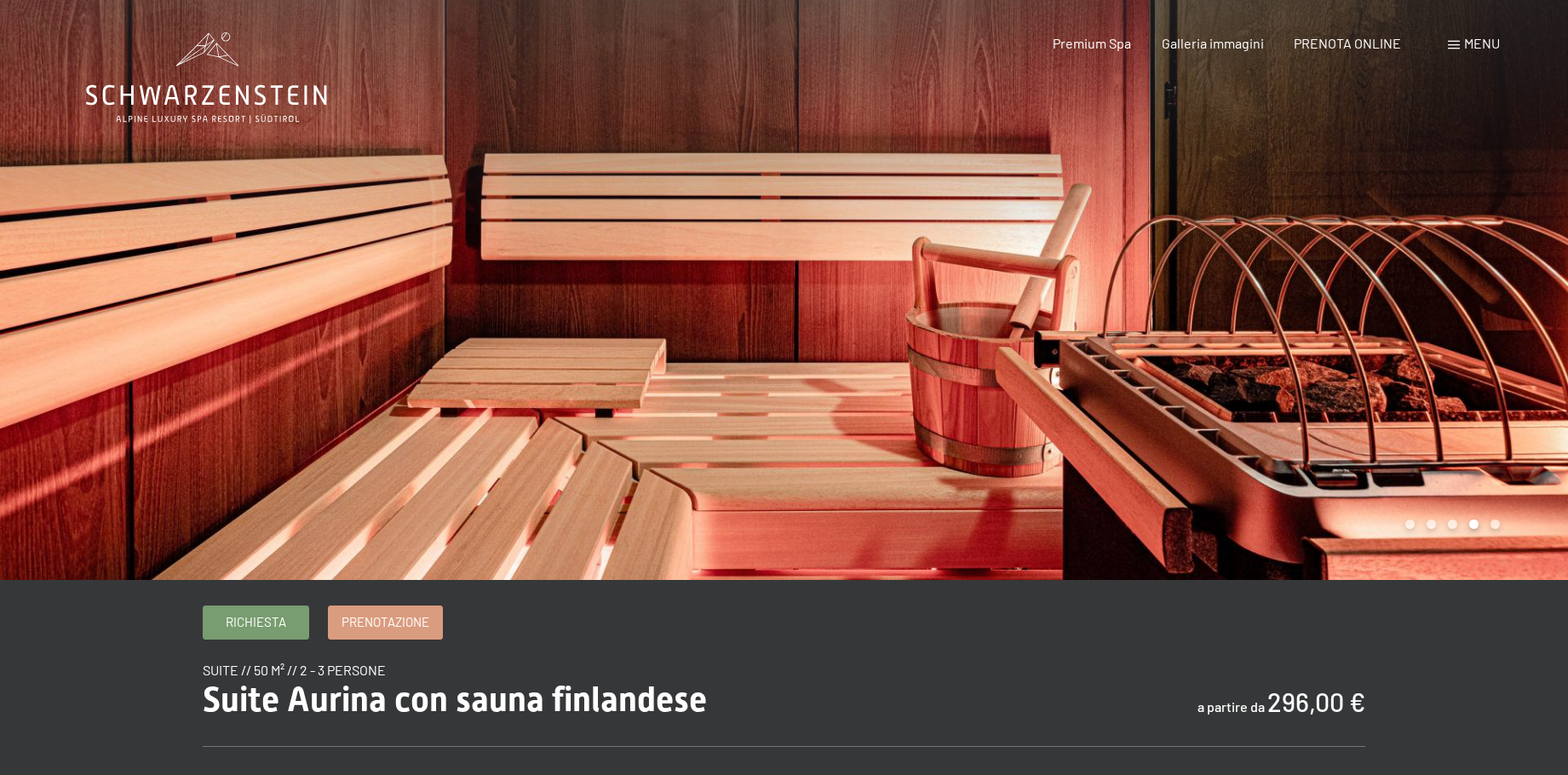
scroll to position [0, 0]
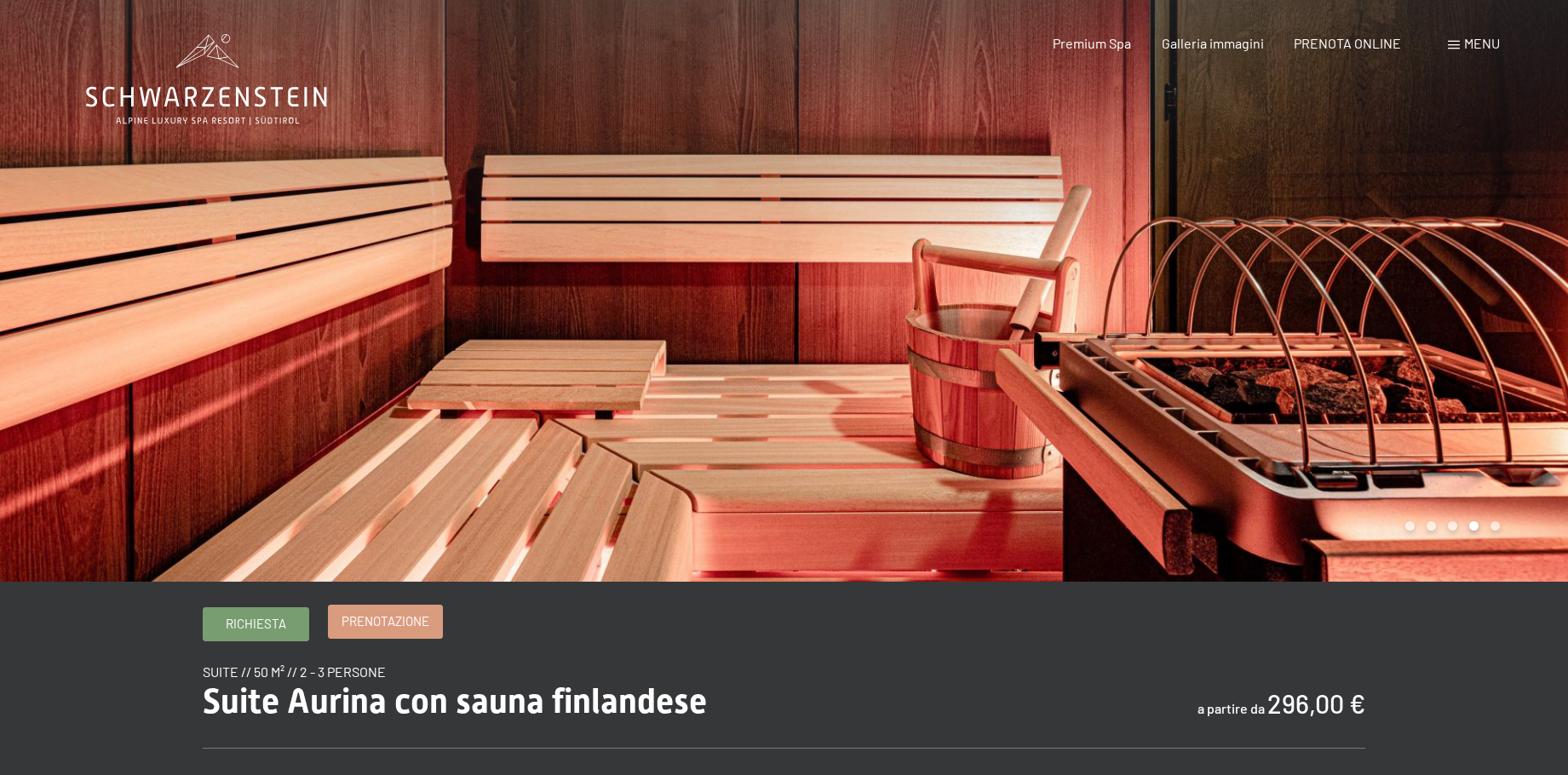
click at [393, 625] on span "Prenotazione" at bounding box center [385, 621] width 88 height 18
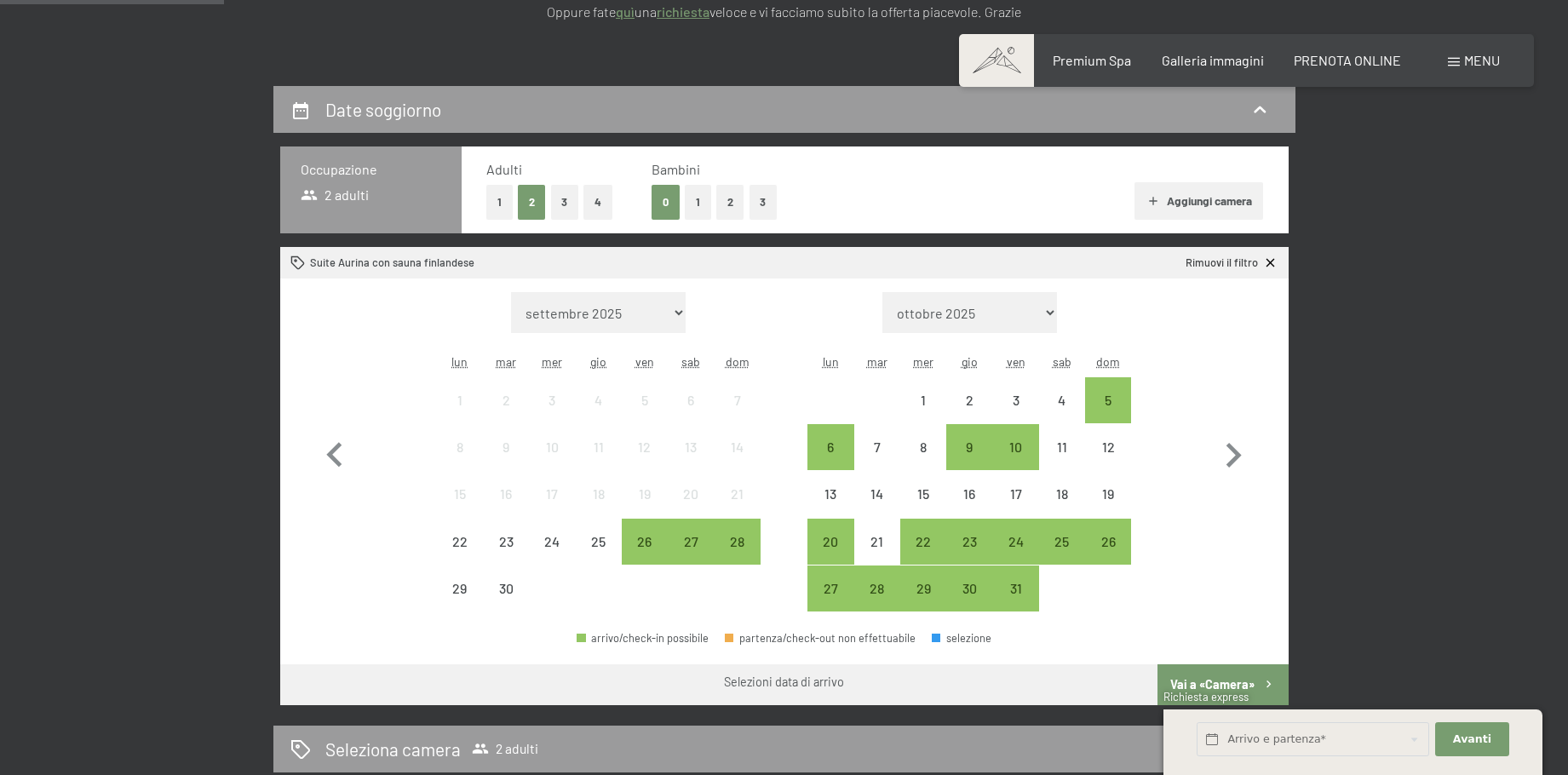
scroll to position [341, 0]
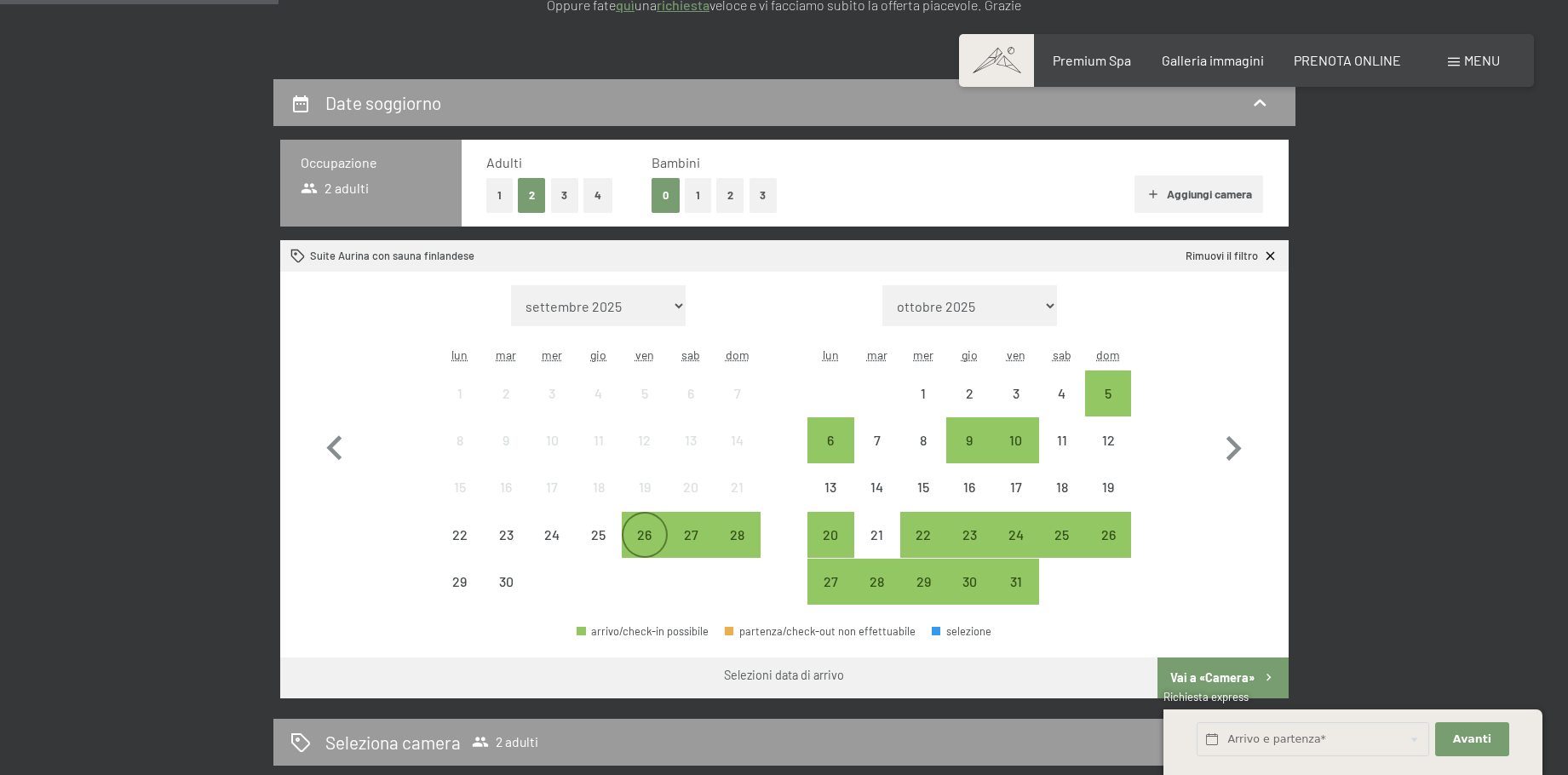
click at [635, 540] on div "26" at bounding box center [644, 549] width 43 height 43
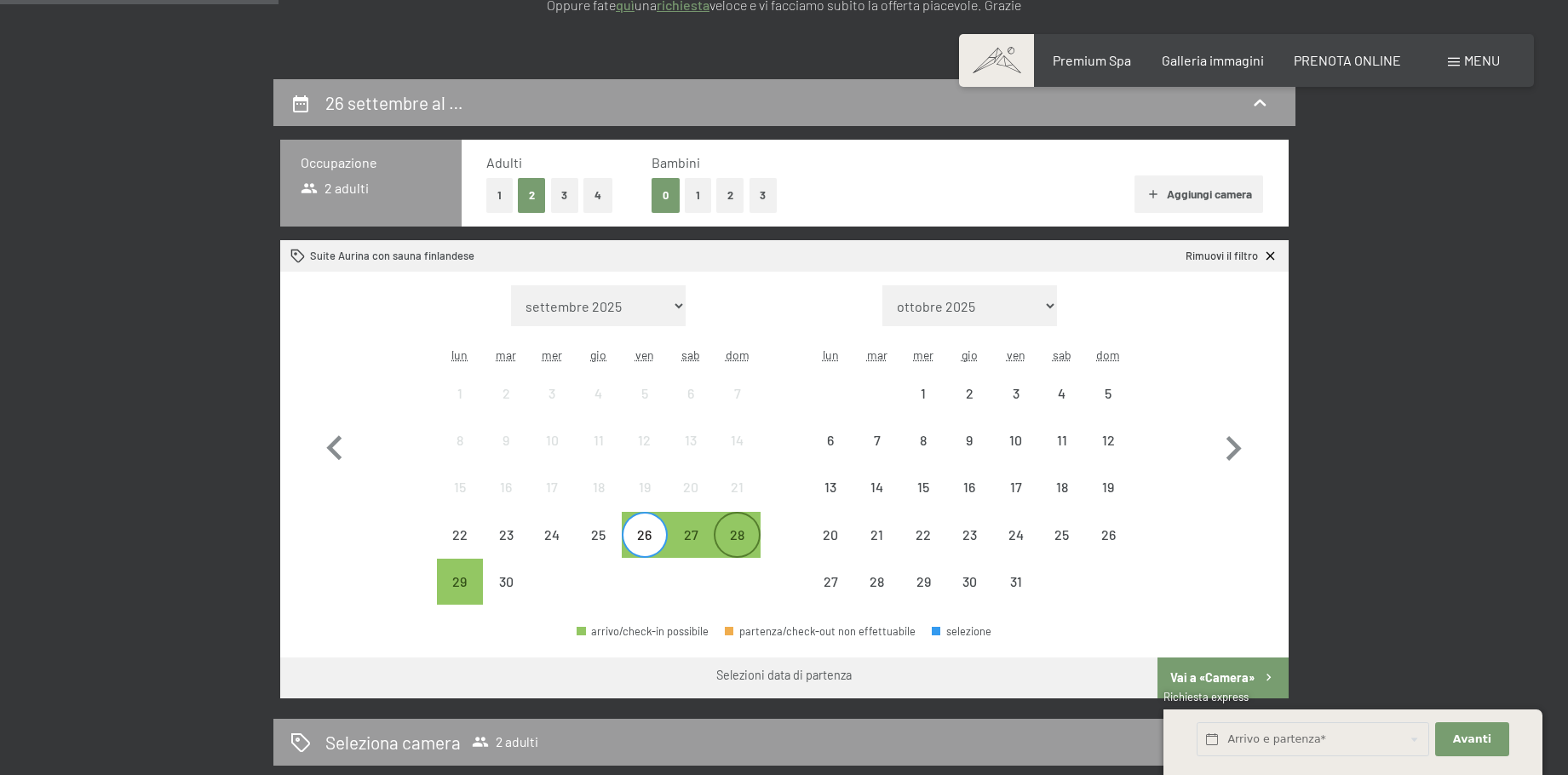
click at [732, 542] on div "28" at bounding box center [736, 549] width 43 height 43
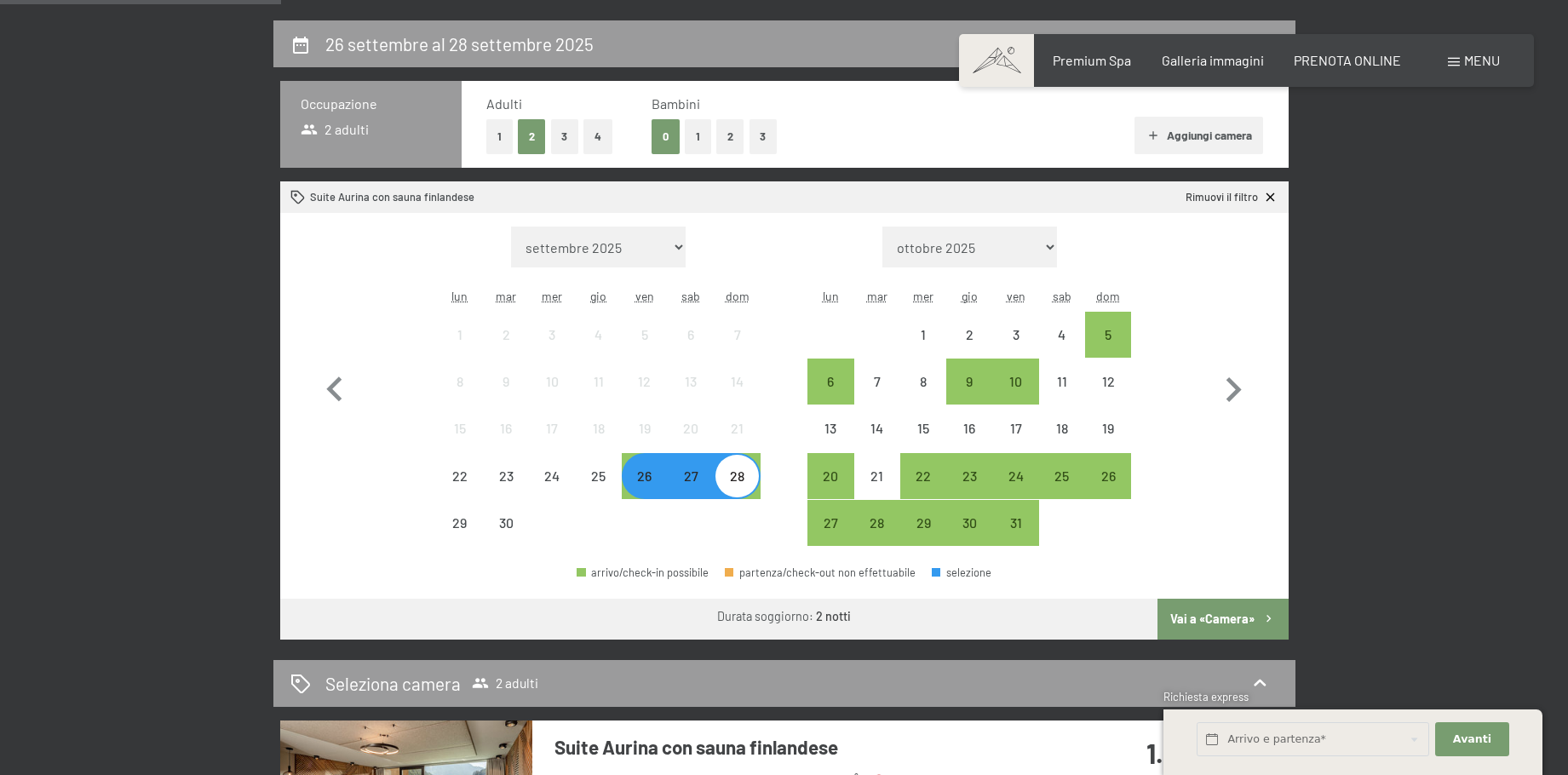
scroll to position [426, 0]
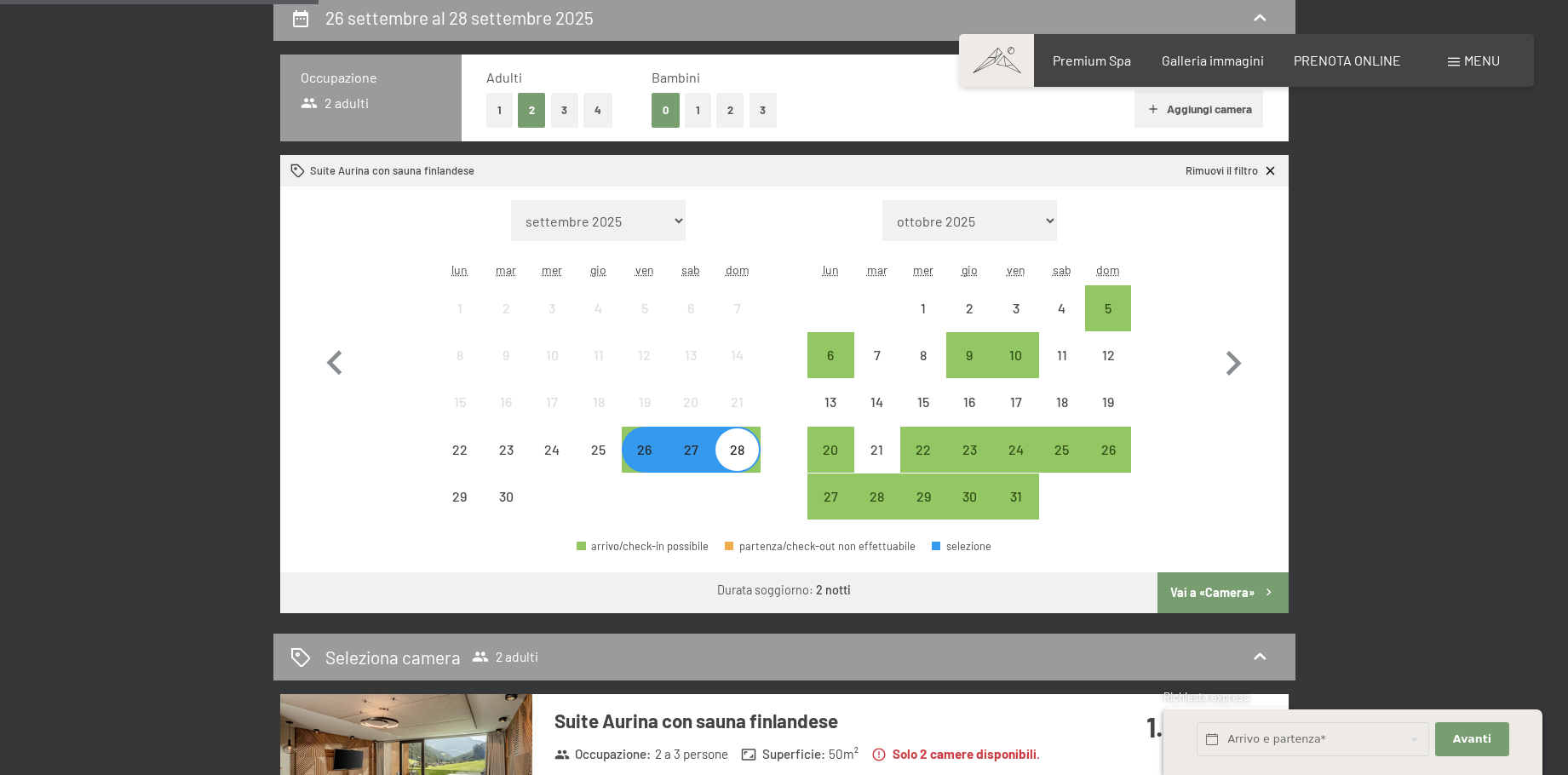
click at [1200, 598] on button "Vai a «Camera»" at bounding box center [1223, 593] width 130 height 41
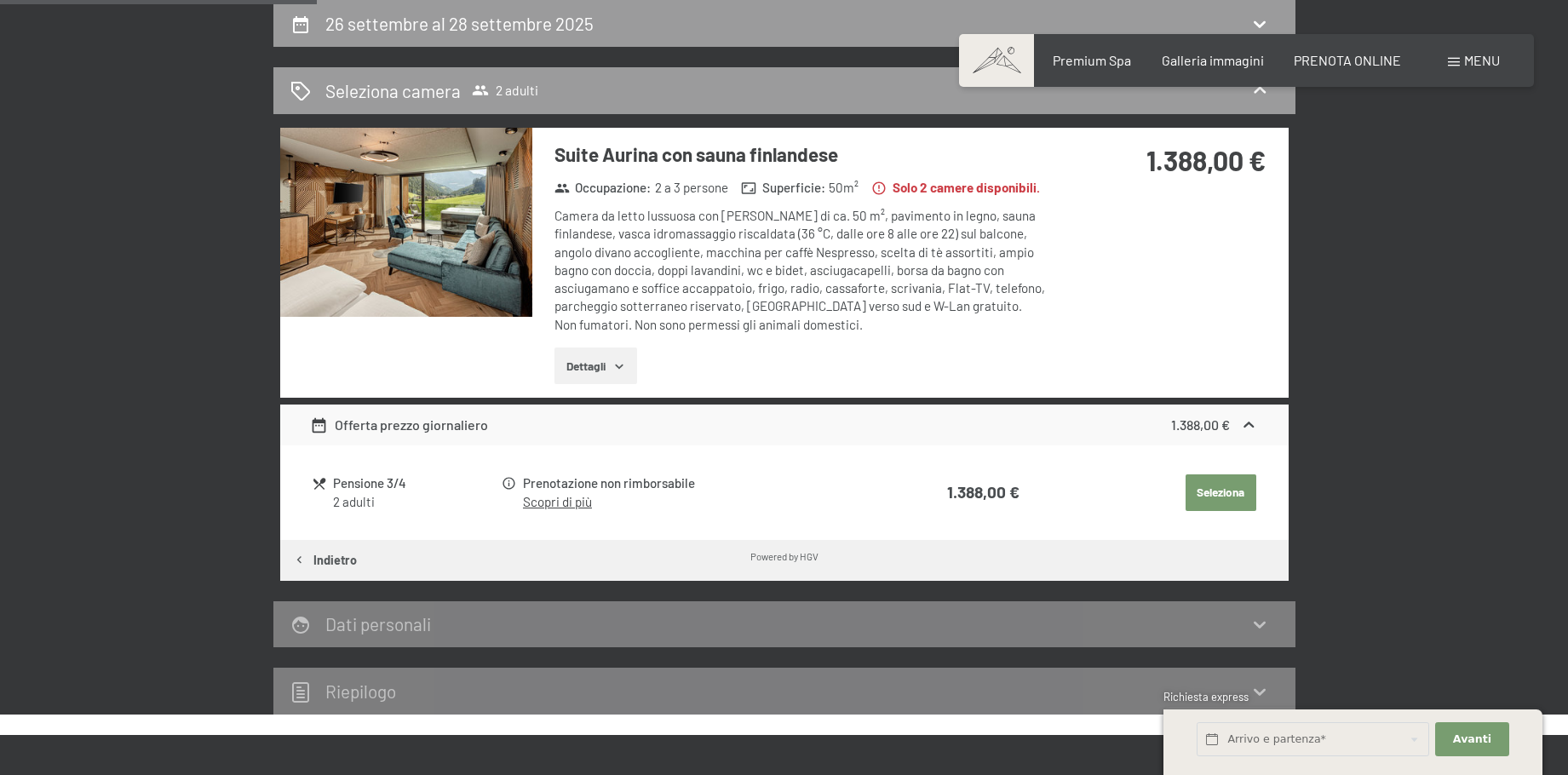
click at [622, 363] on icon "button" at bounding box center [619, 366] width 13 height 13
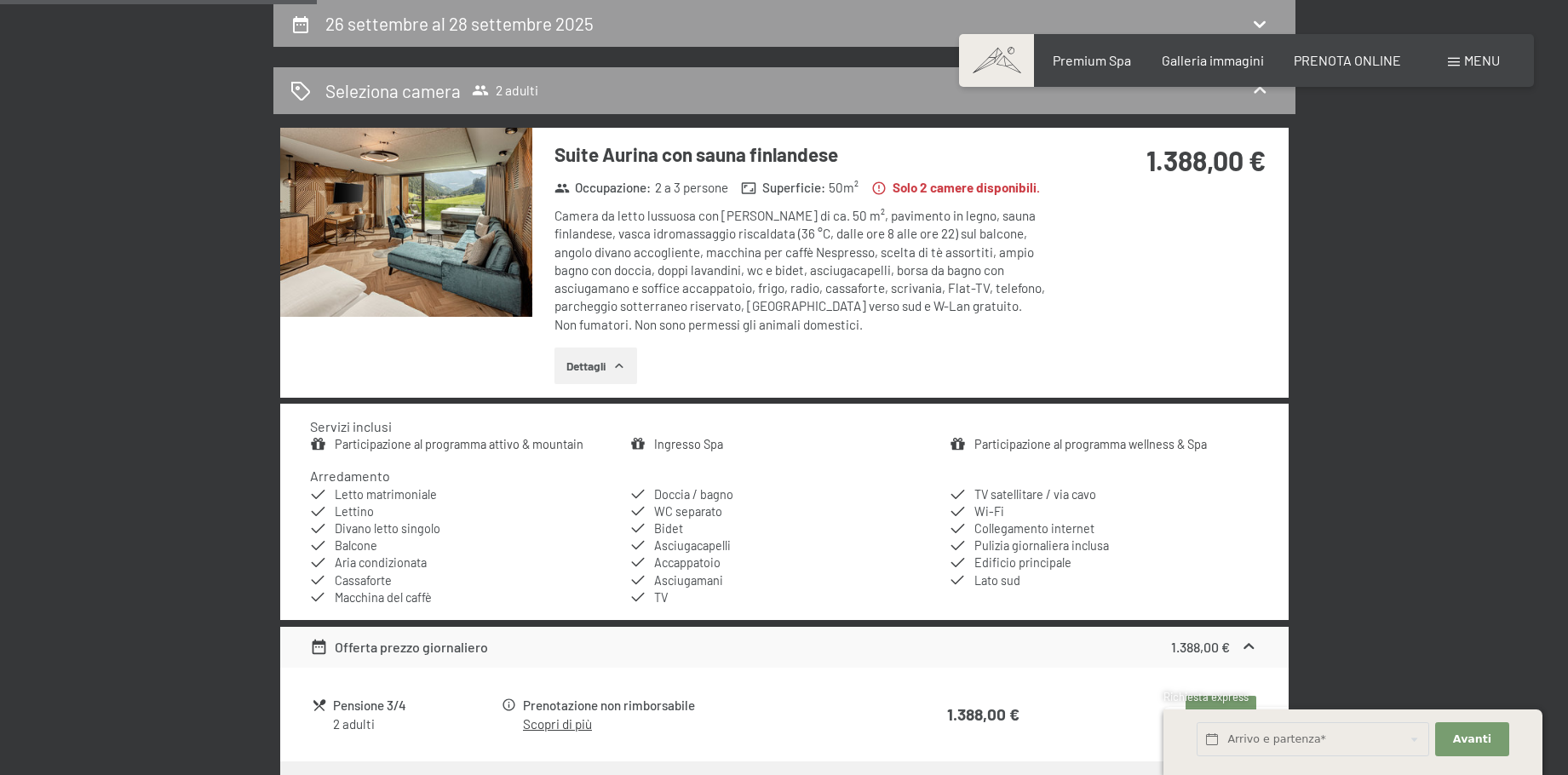
click at [622, 363] on icon "button" at bounding box center [619, 366] width 13 height 13
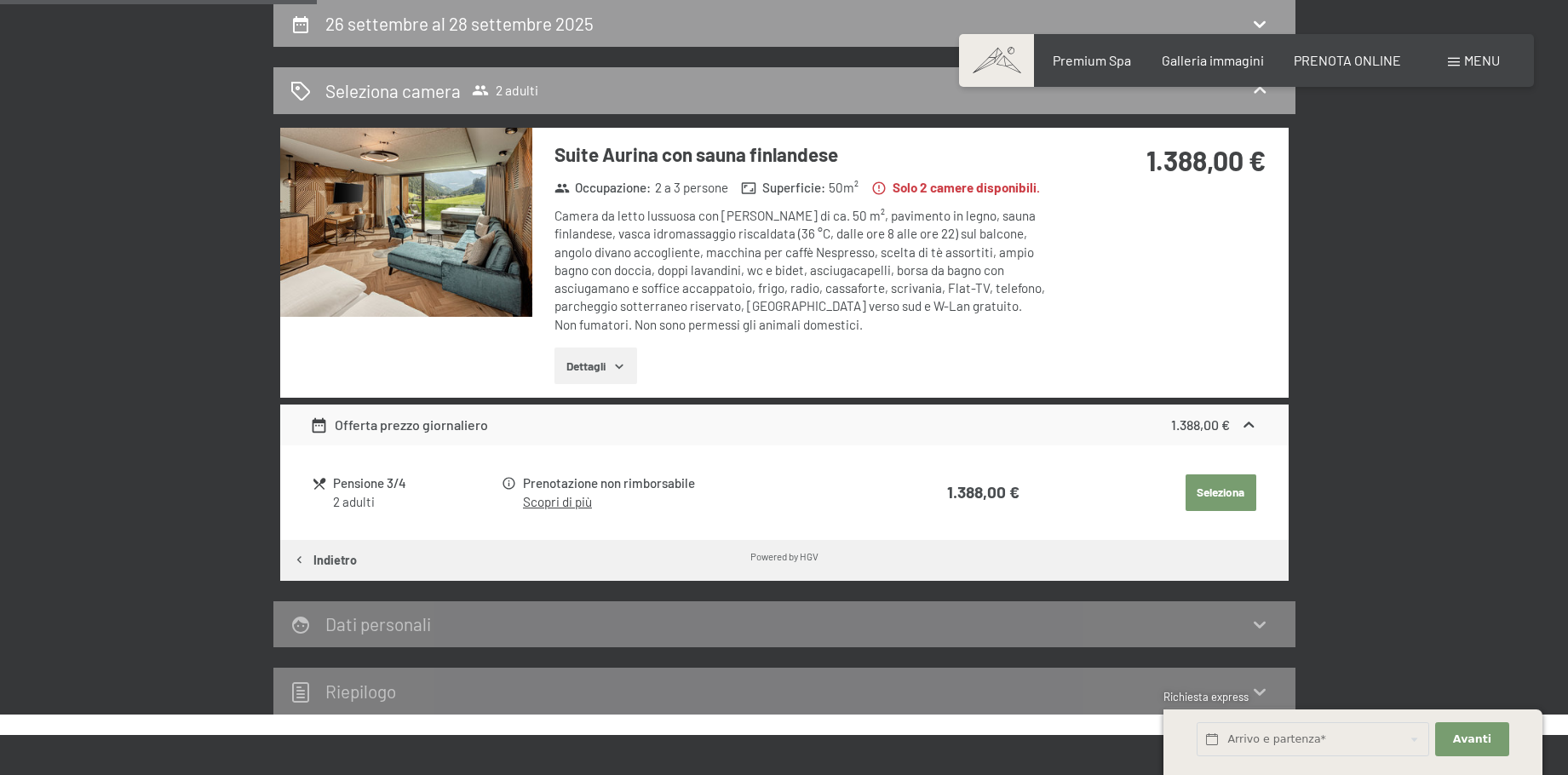
click at [621, 360] on icon "button" at bounding box center [619, 366] width 13 height 13
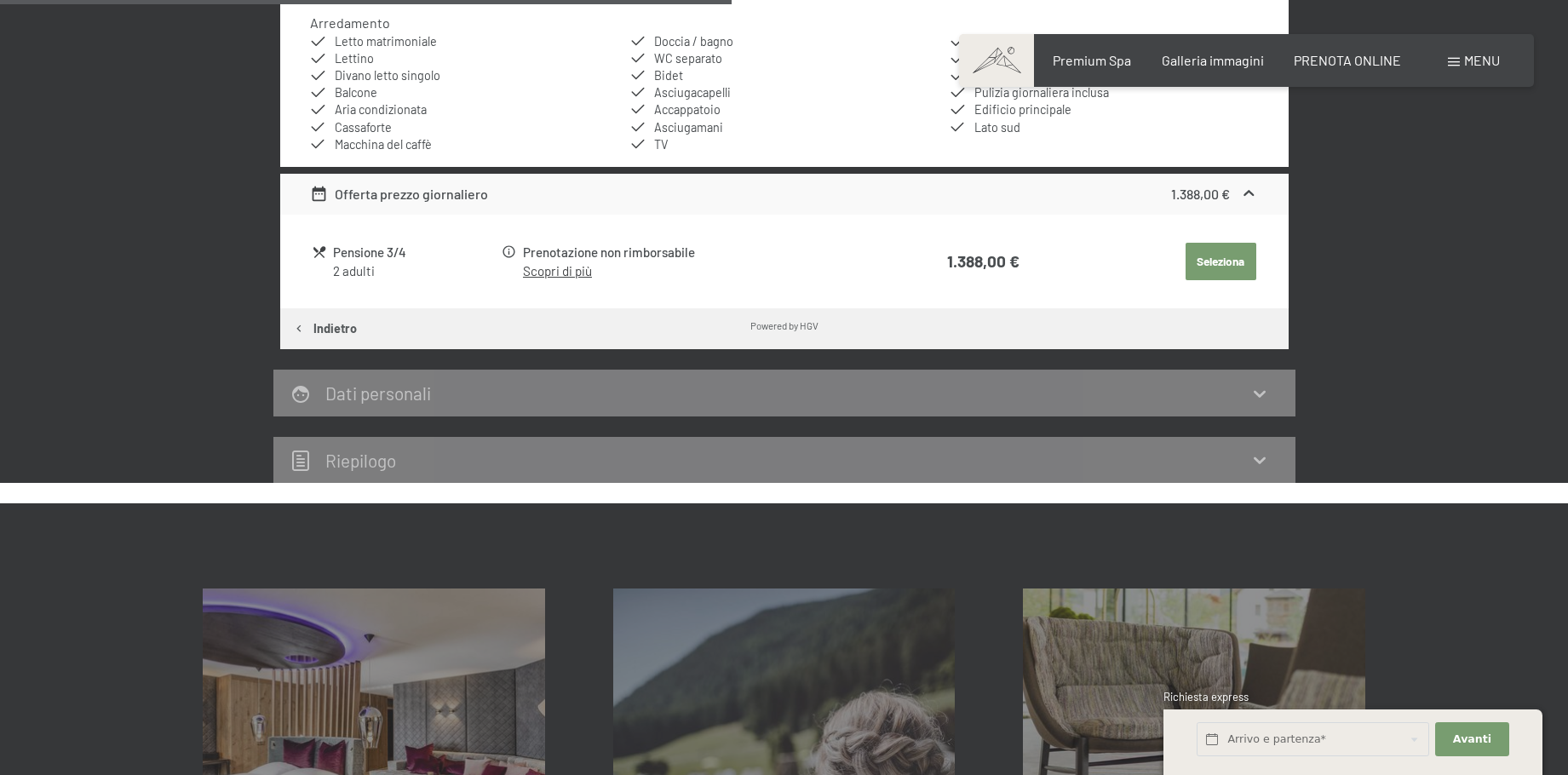
scroll to position [846, 0]
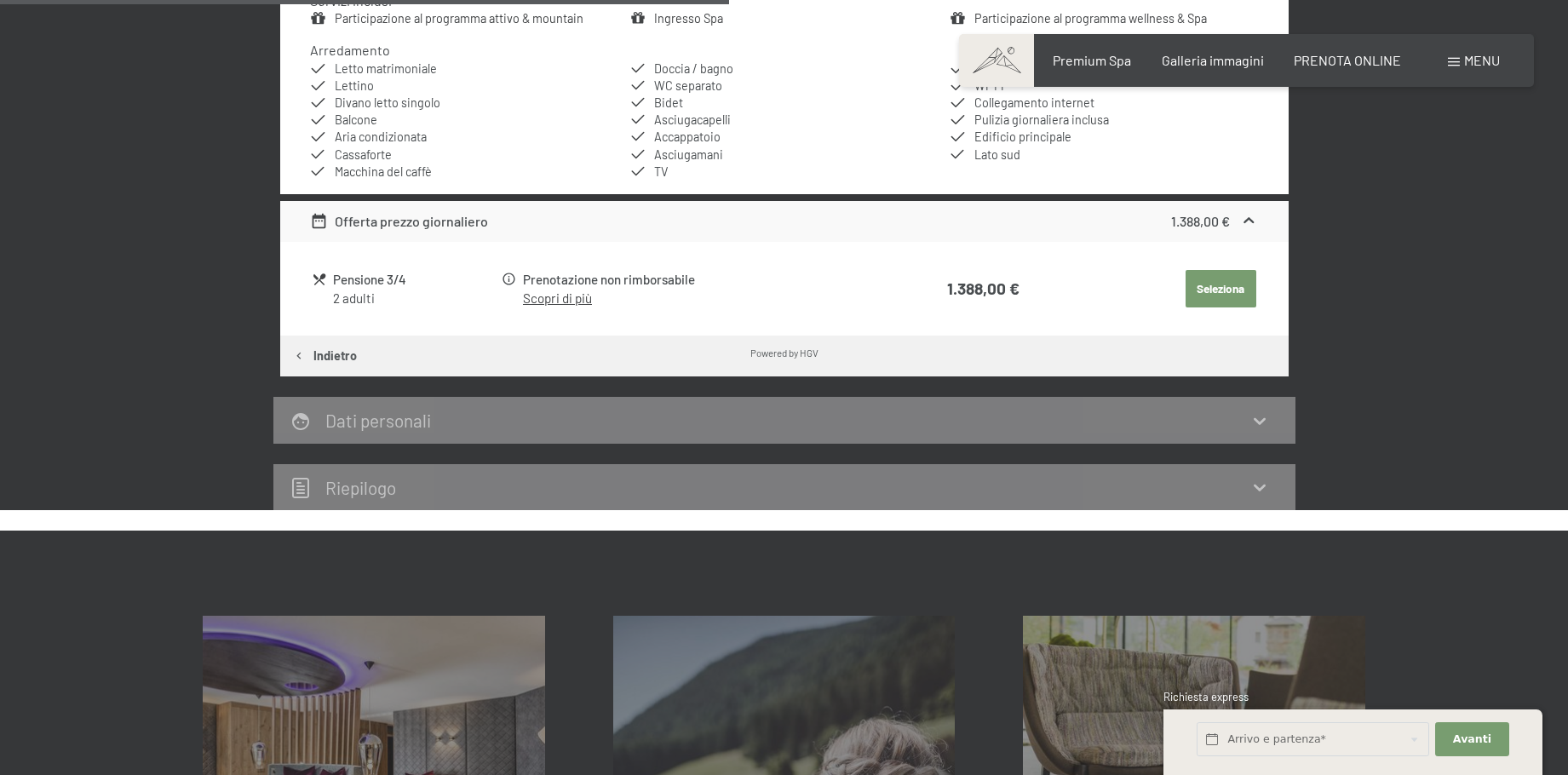
click at [389, 223] on div "Offerta prezzo giornaliero" at bounding box center [399, 222] width 178 height 21
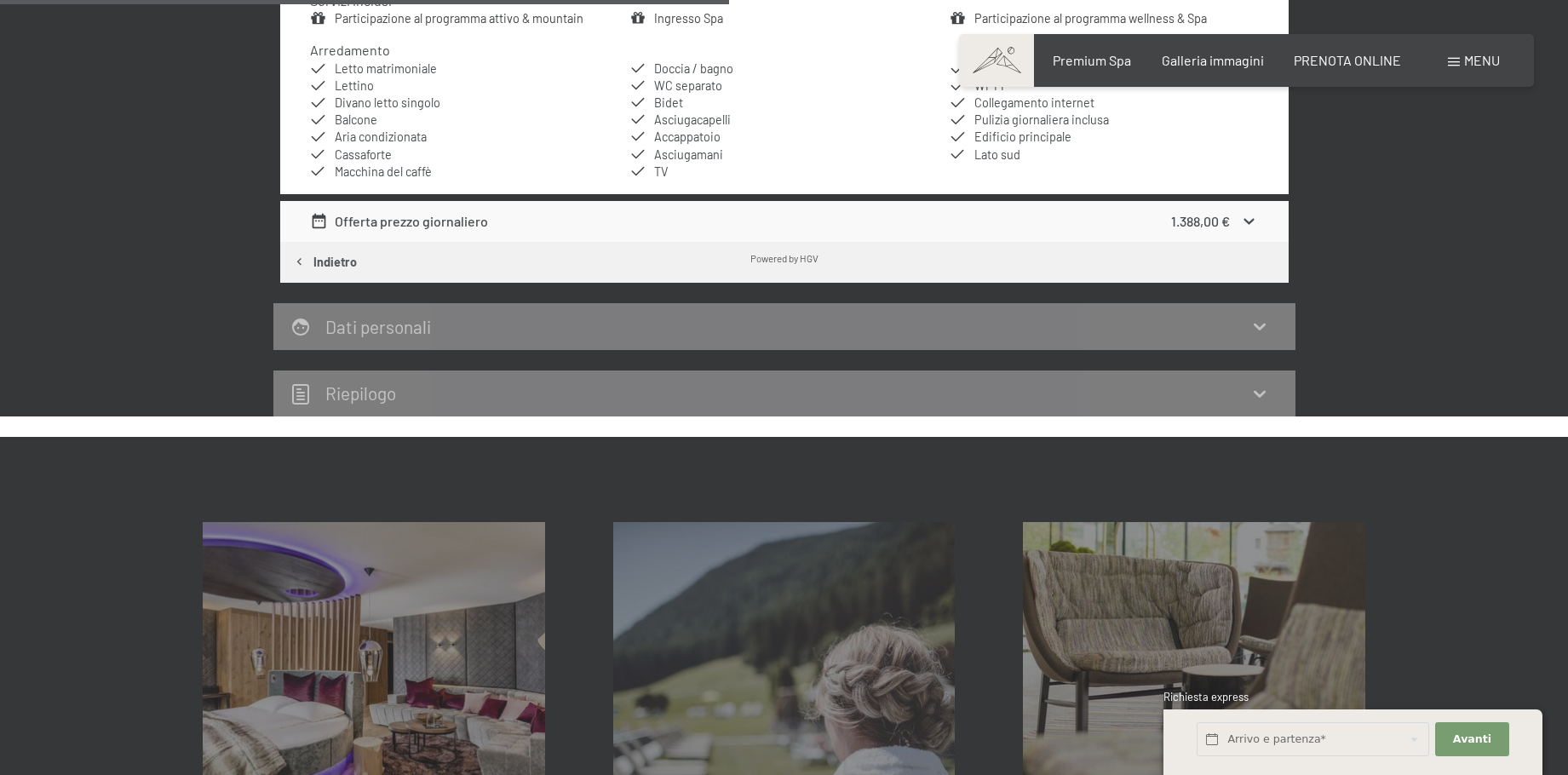
click at [389, 223] on div "Offerta prezzo giornaliero" at bounding box center [399, 222] width 178 height 21
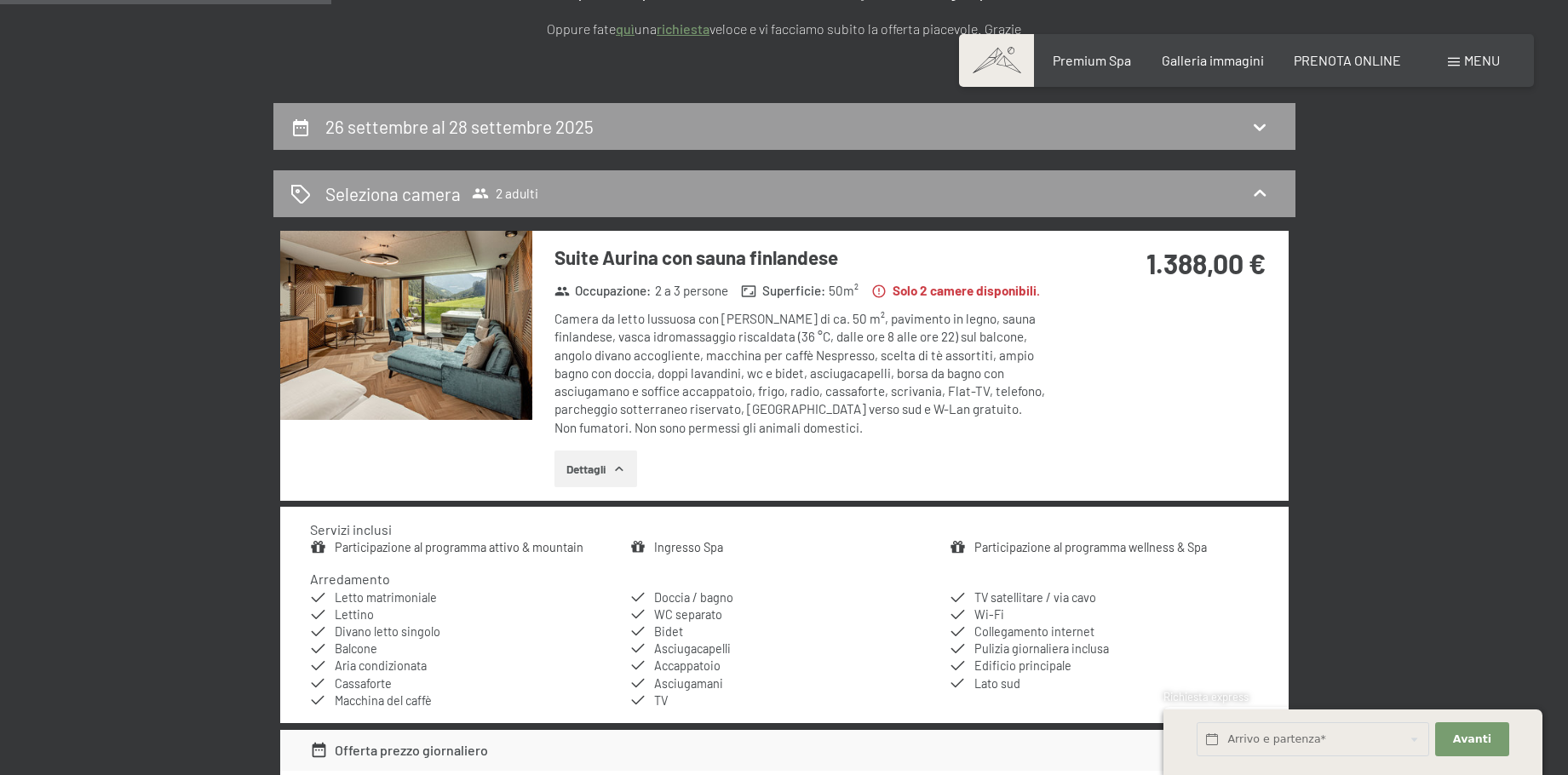
scroll to position [164, 0]
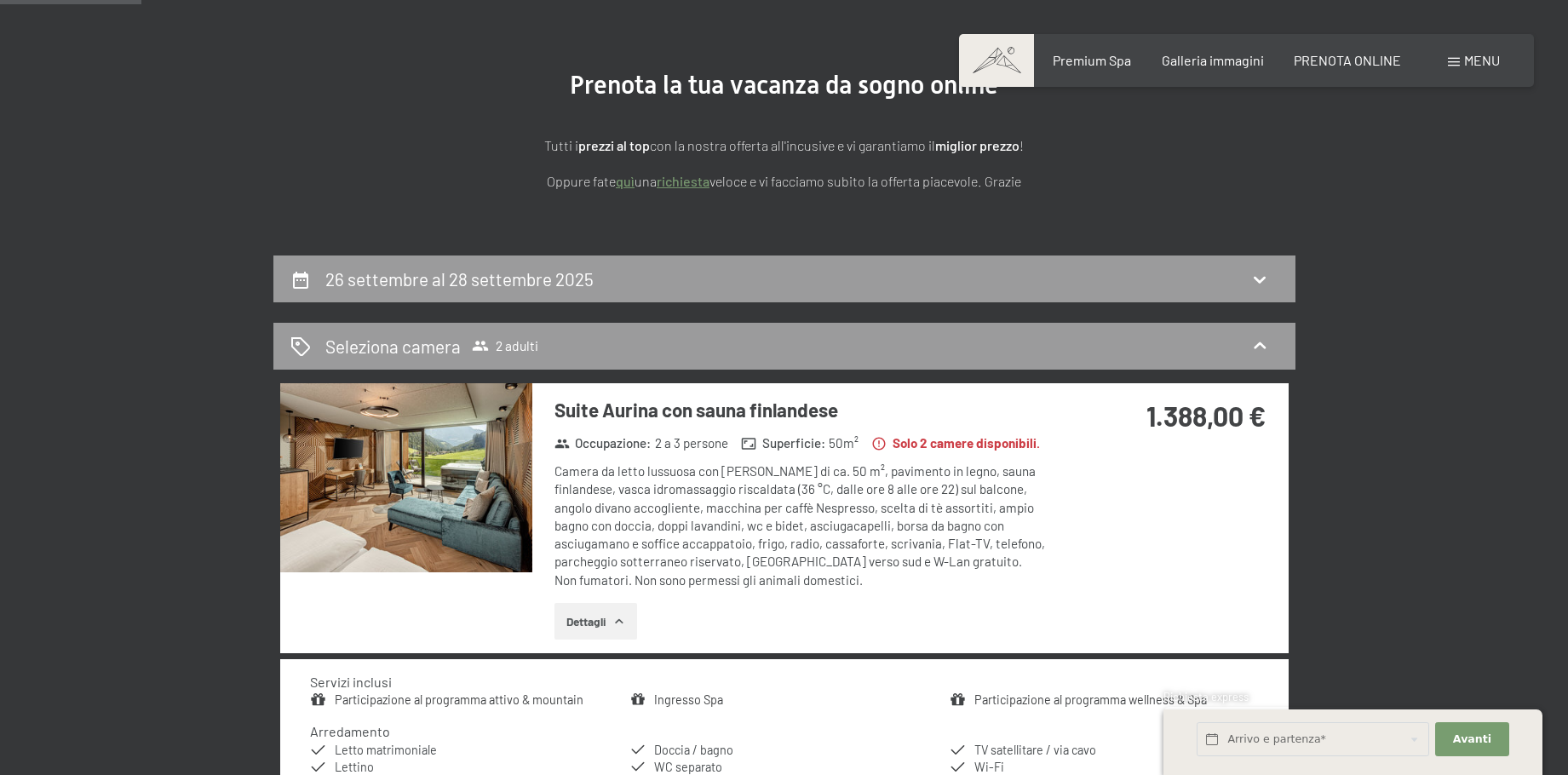
click at [398, 231] on section "Prenota la tua vacanza da sogno online Tutti i prezzi al top con la nostra offe…" at bounding box center [784, 130] width 1568 height 249
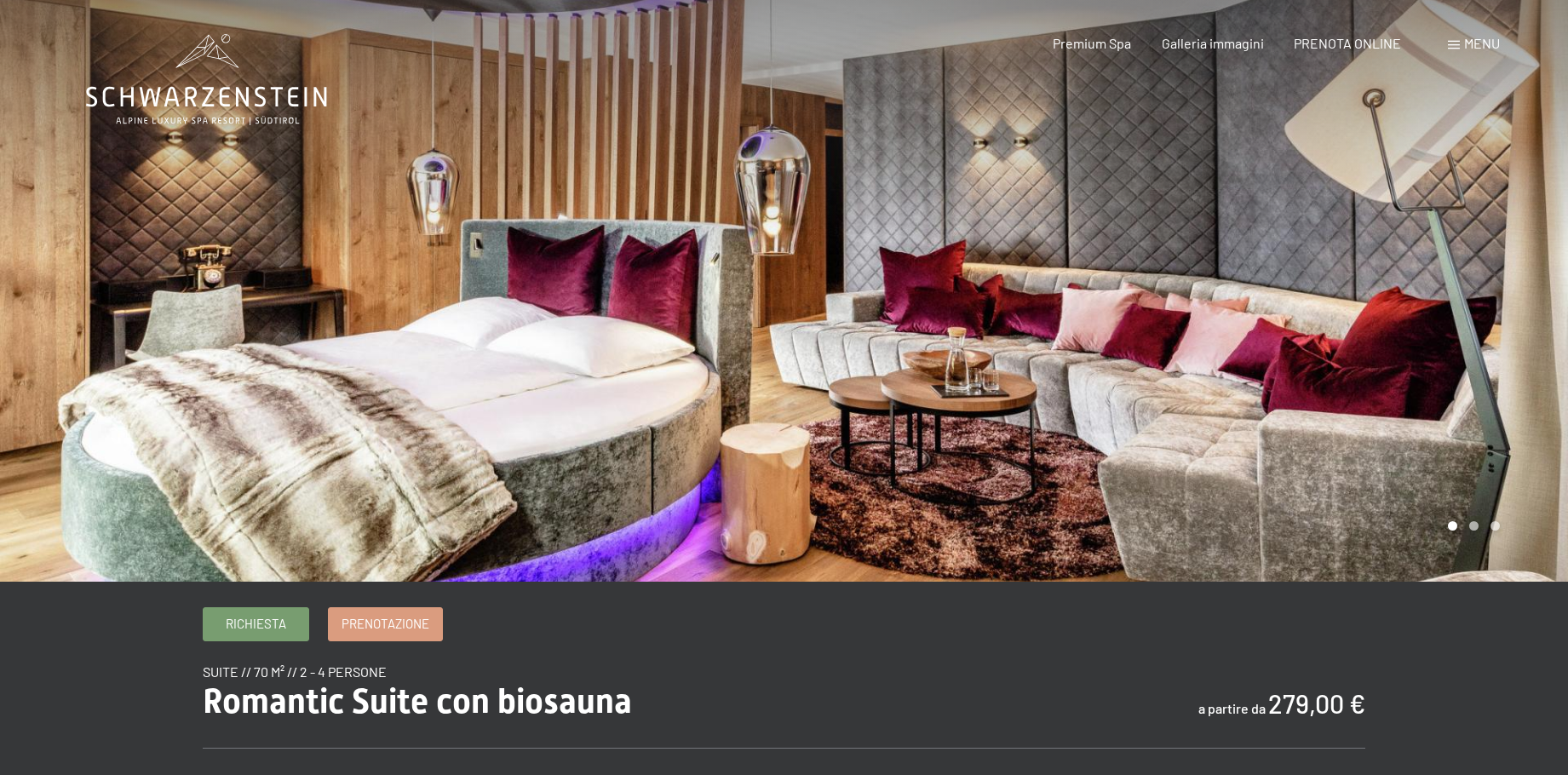
drag, startPoint x: 750, startPoint y: 431, endPoint x: 739, endPoint y: 434, distance: 11.4
click at [739, 581] on div at bounding box center [784, 581] width 1397 height 0
click at [1479, 533] on div at bounding box center [1176, 290] width 784 height 581
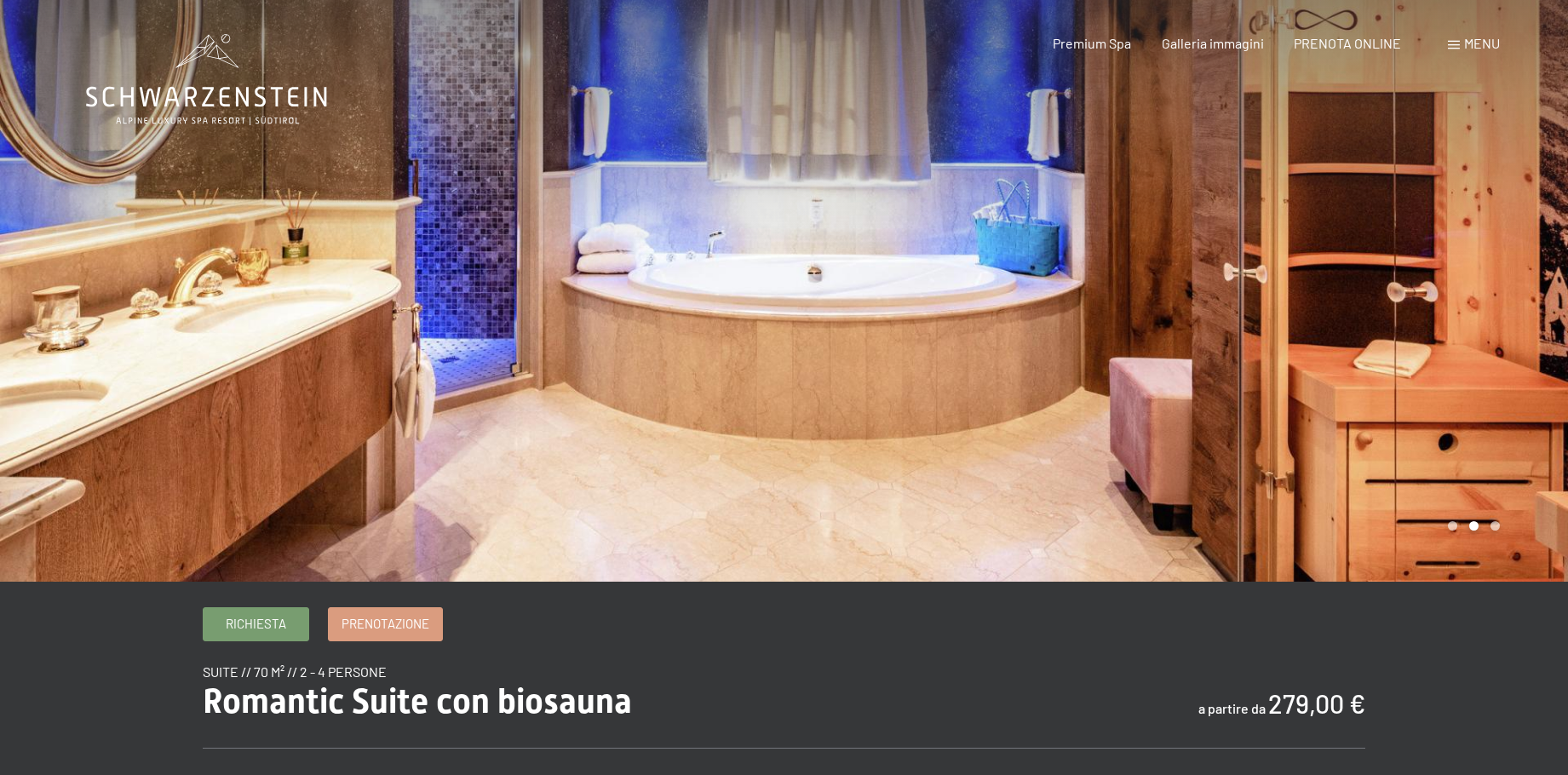
click at [1500, 530] on div at bounding box center [1176, 290] width 784 height 581
